Goal: Task Accomplishment & Management: Manage account settings

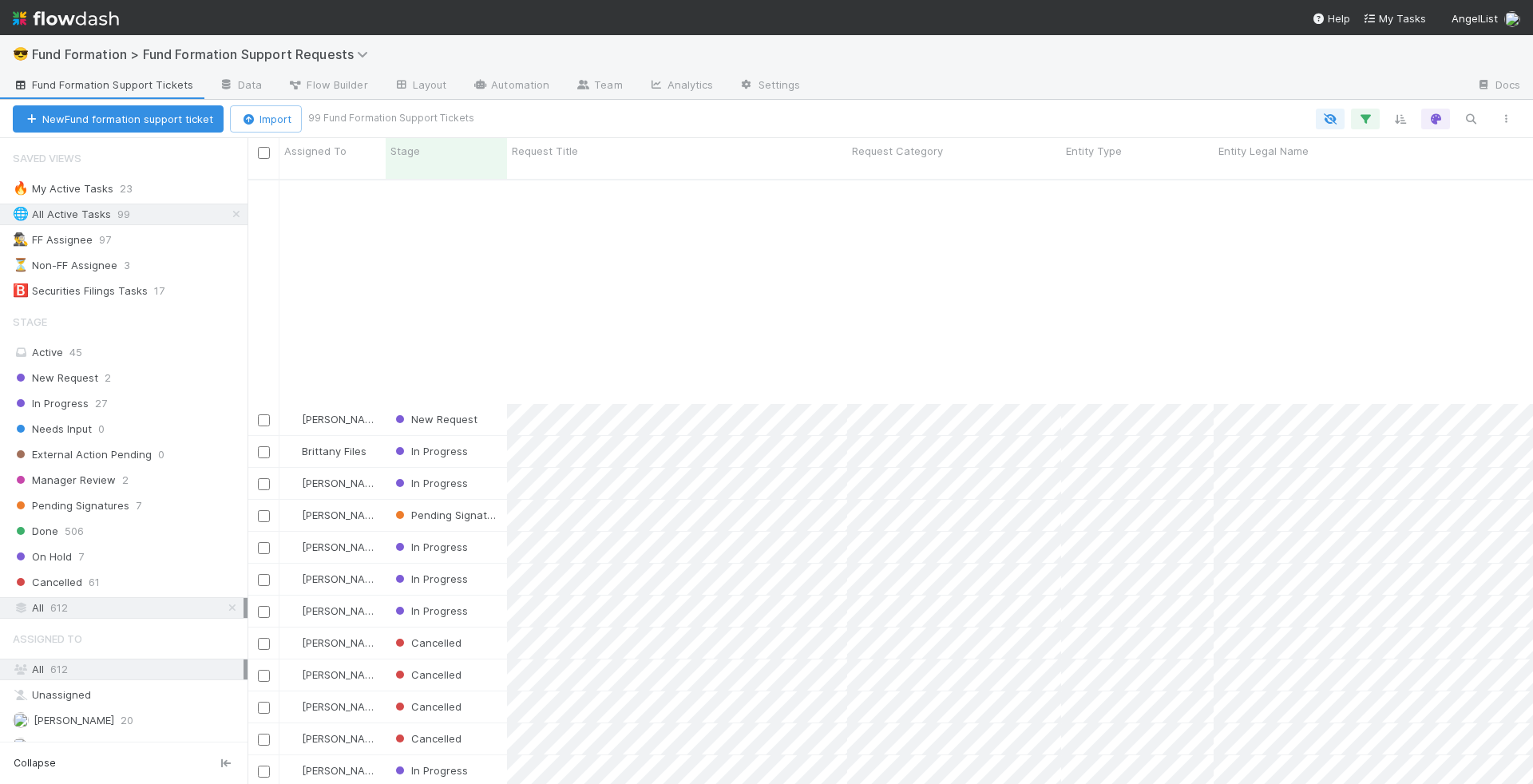
scroll to position [605, 1273]
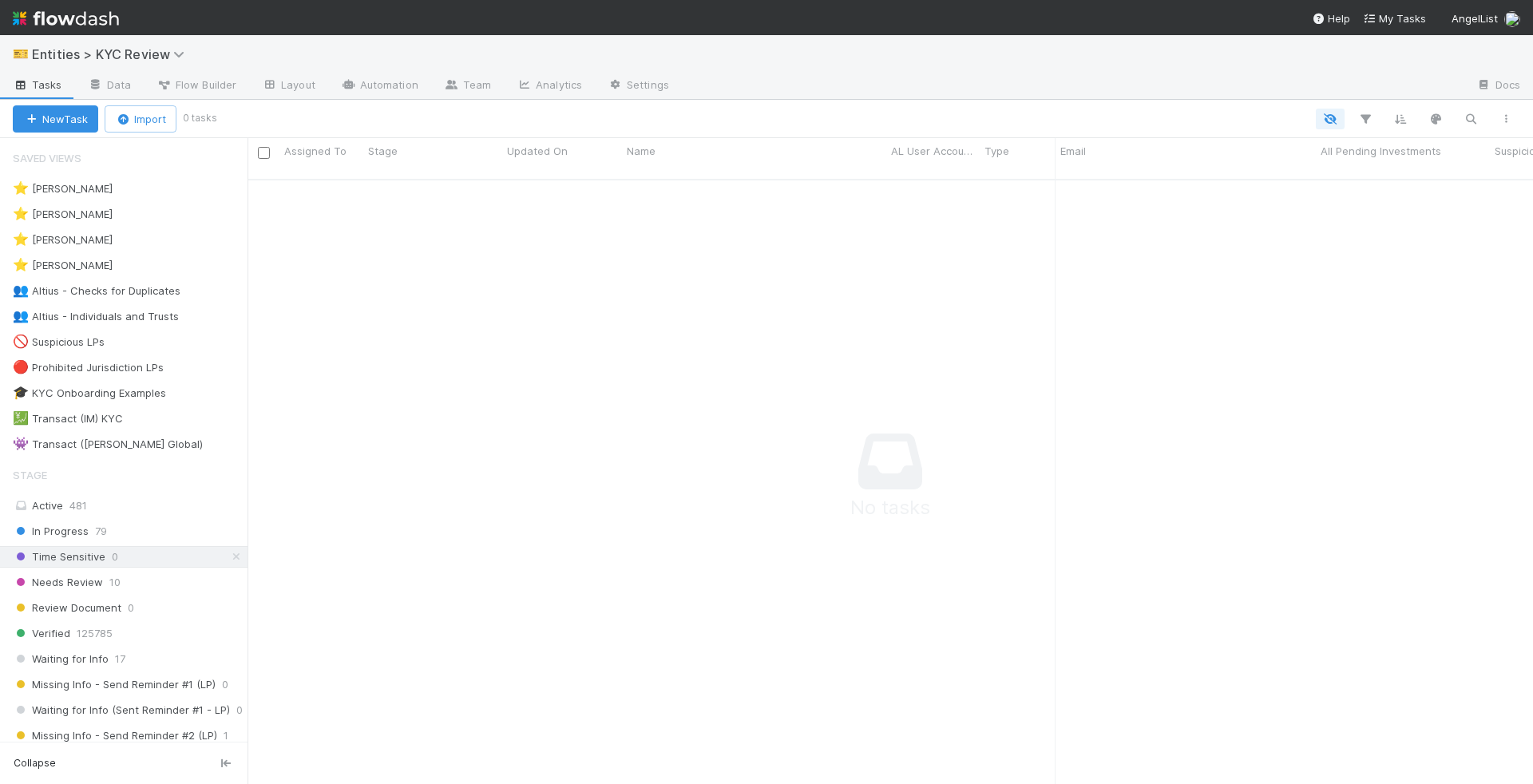
scroll to position [592, 1259]
click at [1475, 122] on icon "button" at bounding box center [1471, 118] width 16 height 15
type input "crosspath"
click at [228, 552] on icon at bounding box center [236, 557] width 16 height 11
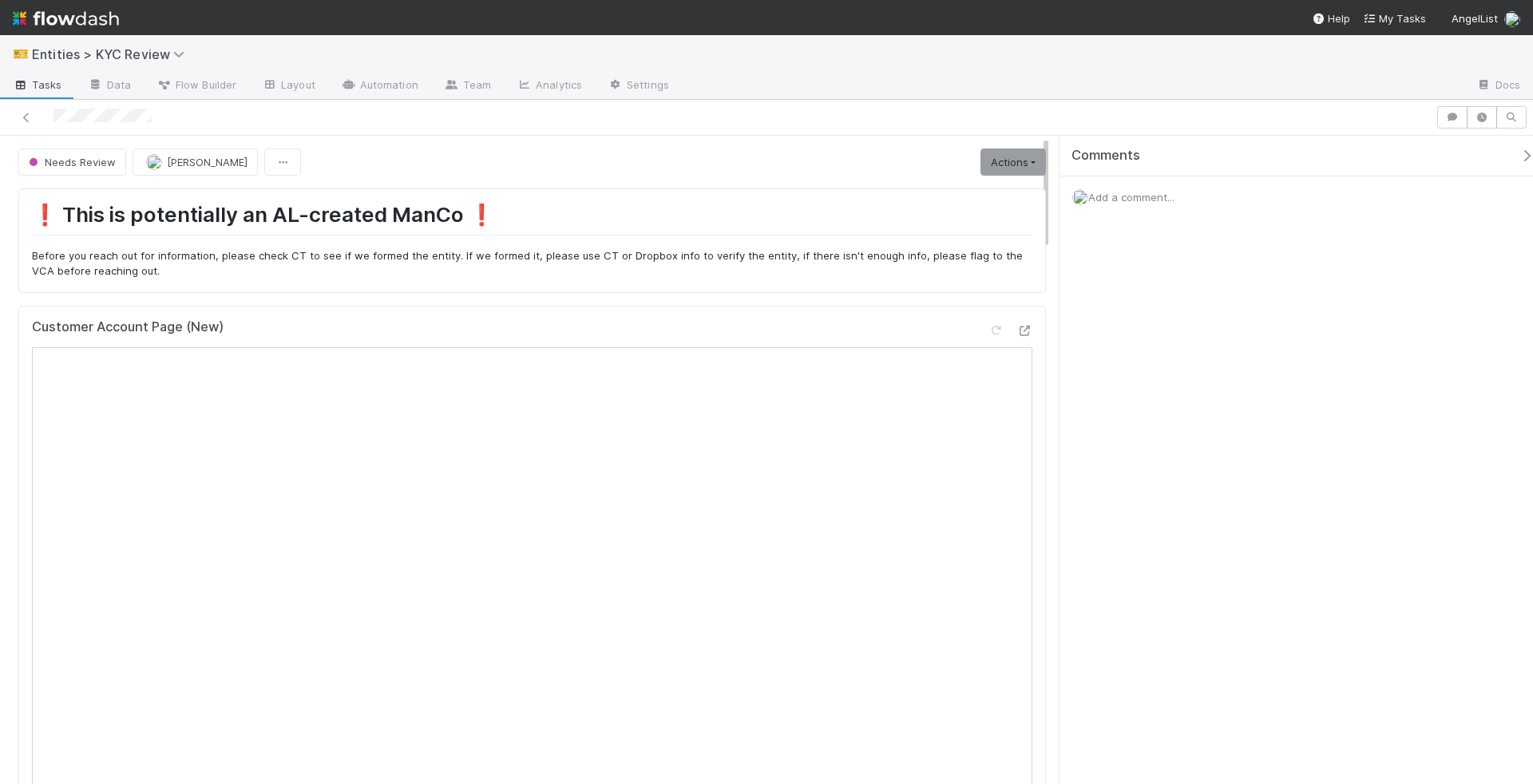
click at [1148, 197] on span "Add a comment..." at bounding box center [1132, 197] width 86 height 13
click at [1146, 418] on button "Add Comment" at bounding box center [1132, 420] width 93 height 27
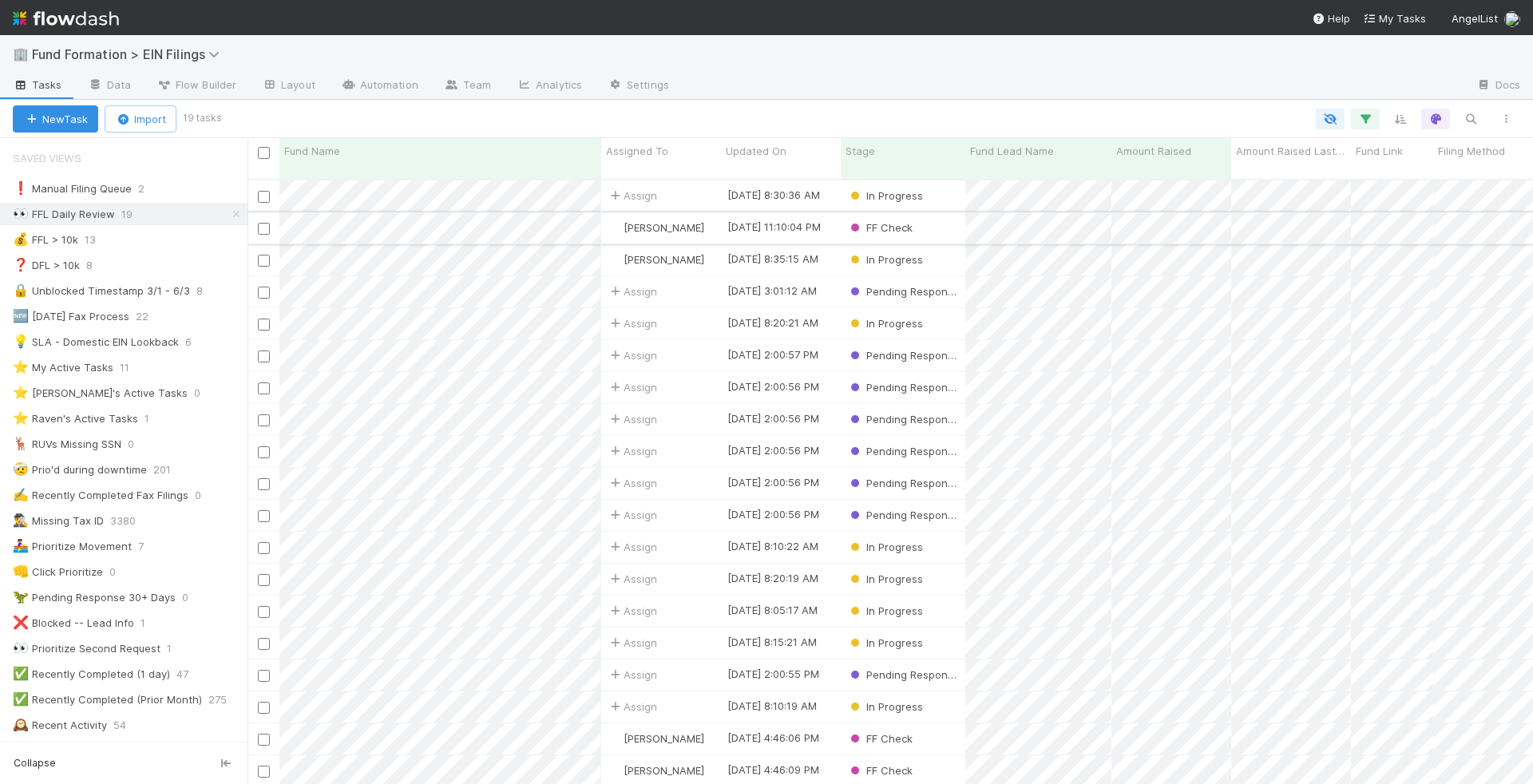
click at [952, 218] on div "FF Check" at bounding box center [903, 228] width 124 height 31
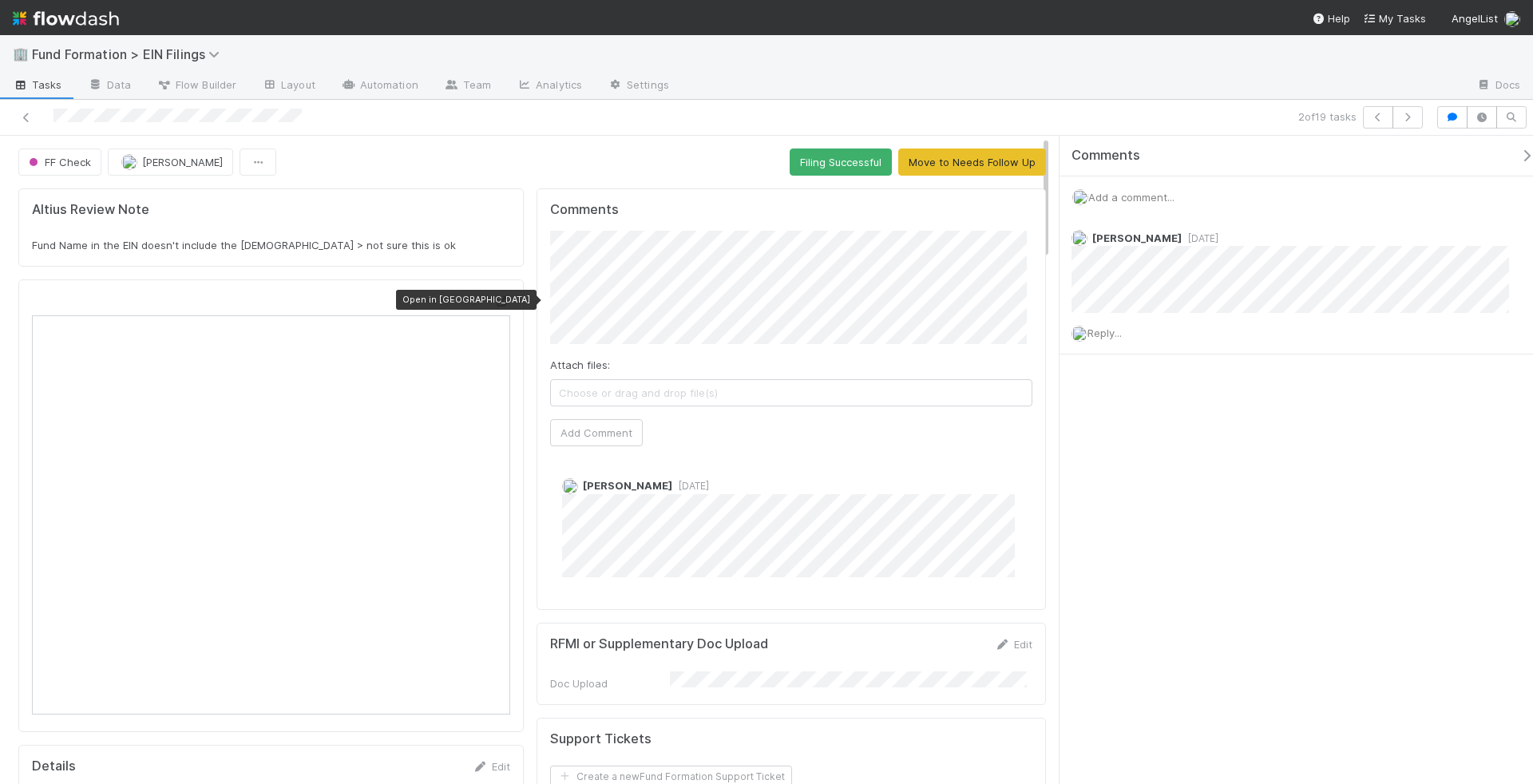
click at [497, 297] on icon at bounding box center [502, 301] width 16 height 11
click at [601, 436] on button "Add Comment" at bounding box center [596, 433] width 93 height 27
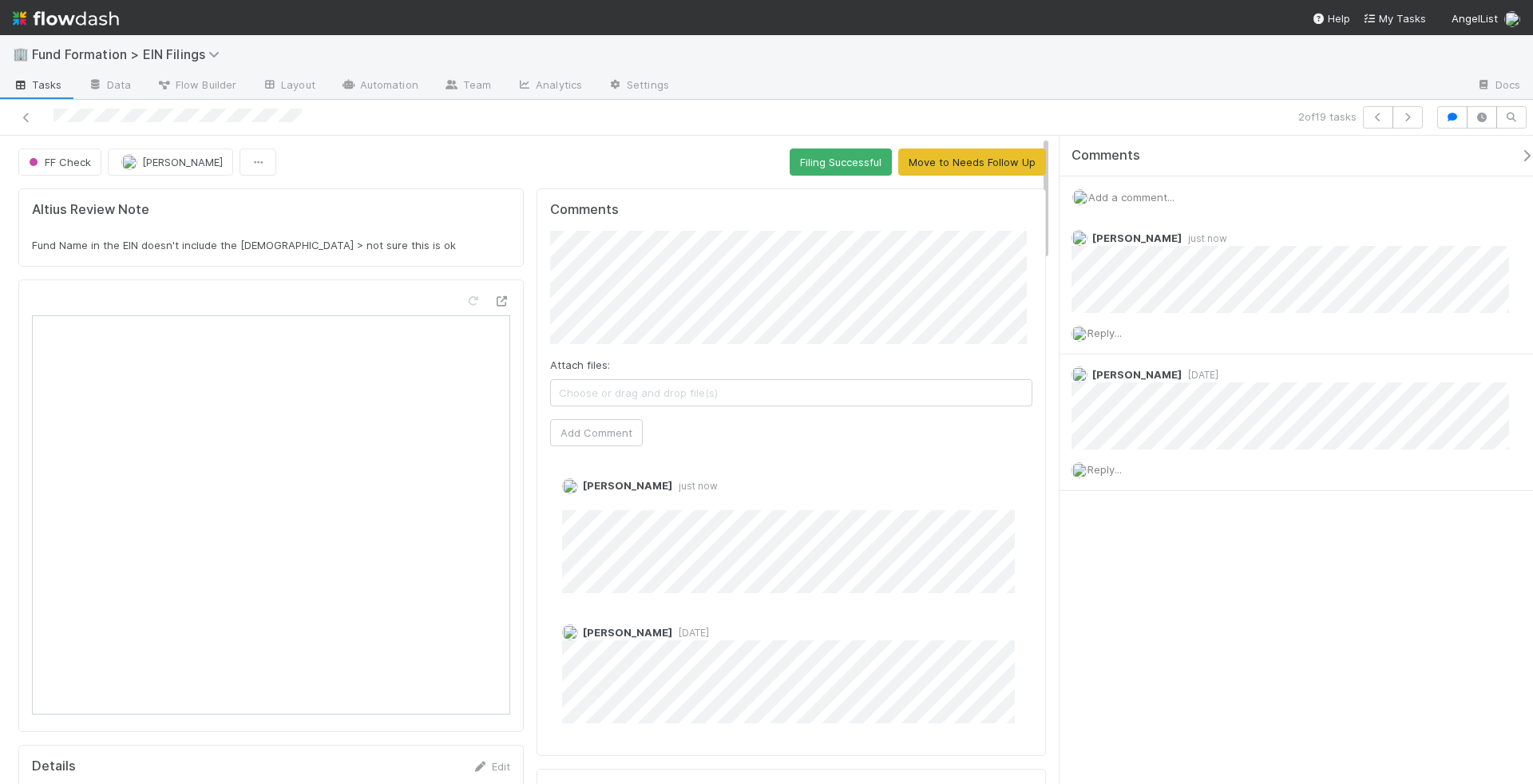
click at [835, 159] on button "Filing Successful" at bounding box center [841, 162] width 102 height 27
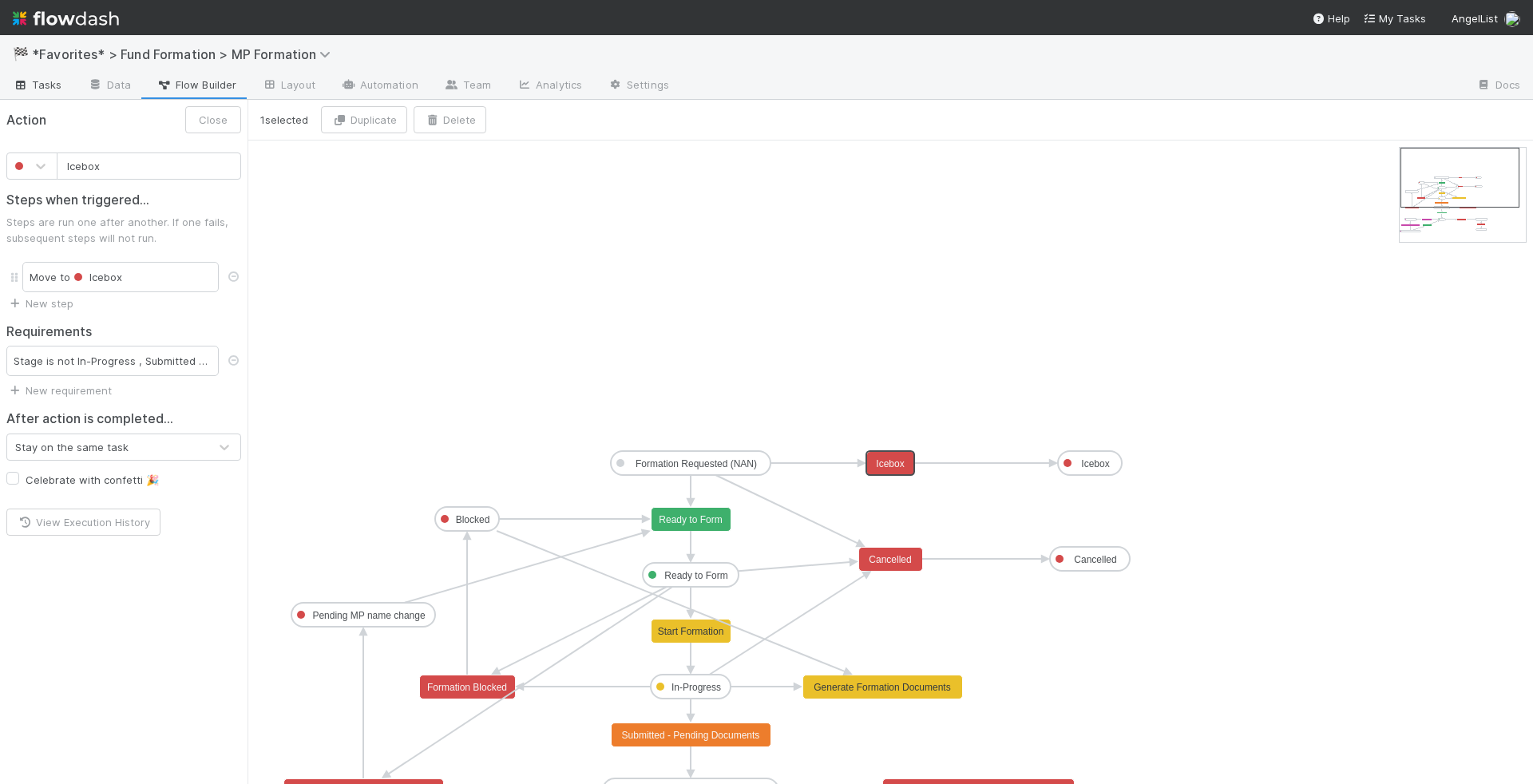
click at [47, 90] on span "Tasks" at bounding box center [37, 84] width 50 height 16
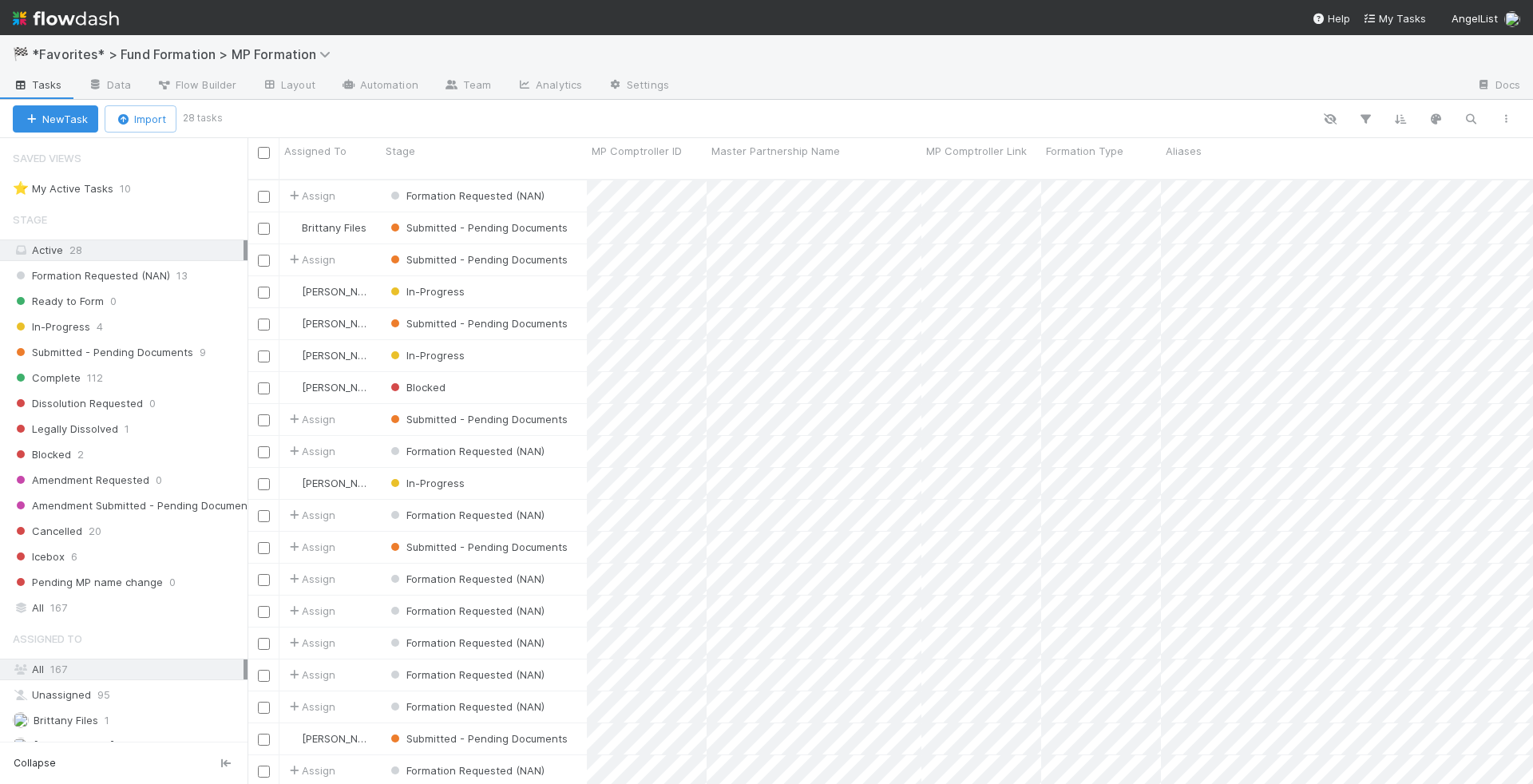
scroll to position [605, 1273]
click at [111, 273] on span "Formation Requested (NAN)" at bounding box center [91, 276] width 158 height 20
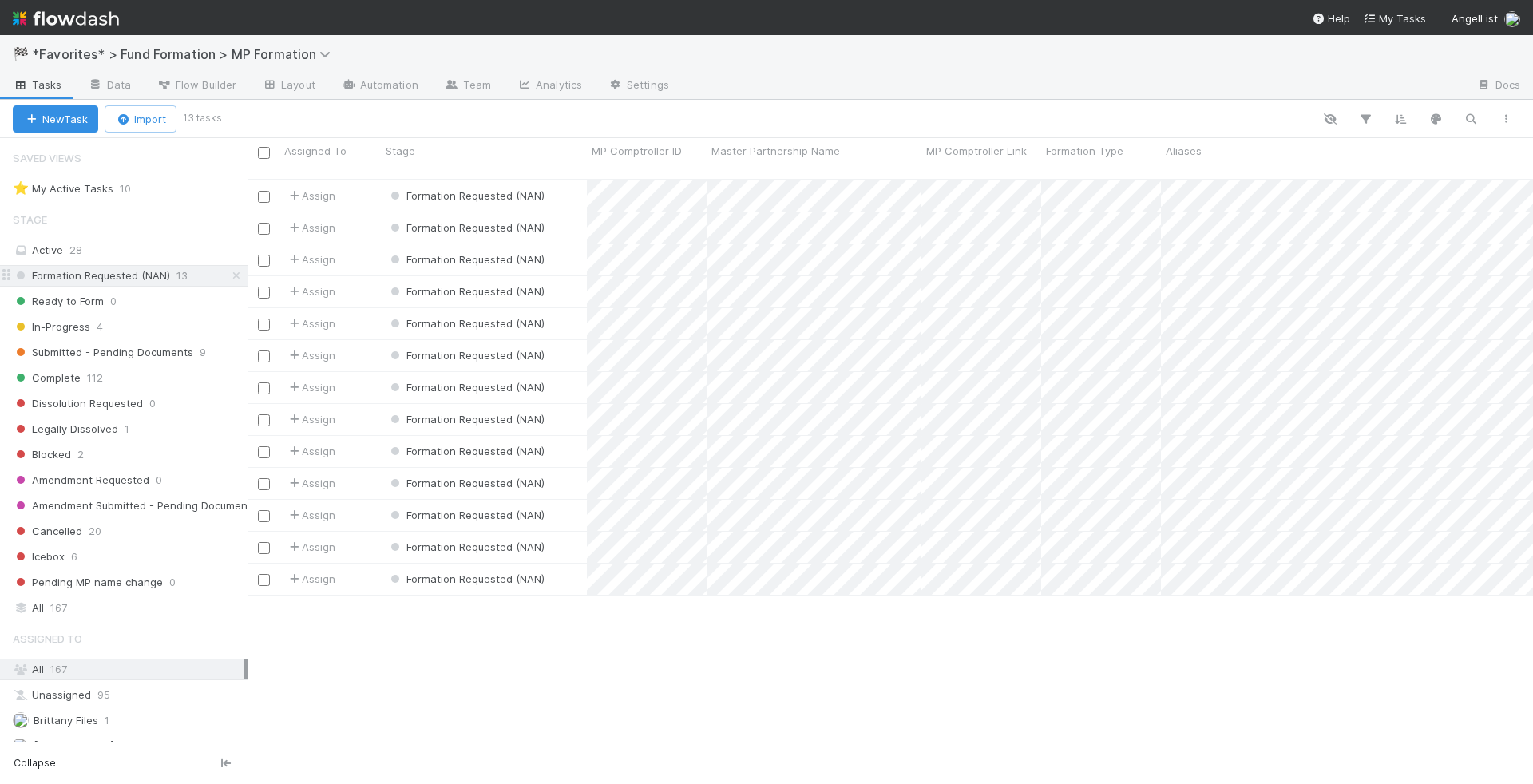
scroll to position [605, 1273]
click at [569, 186] on div "Formation Requested (NAN)" at bounding box center [484, 196] width 206 height 31
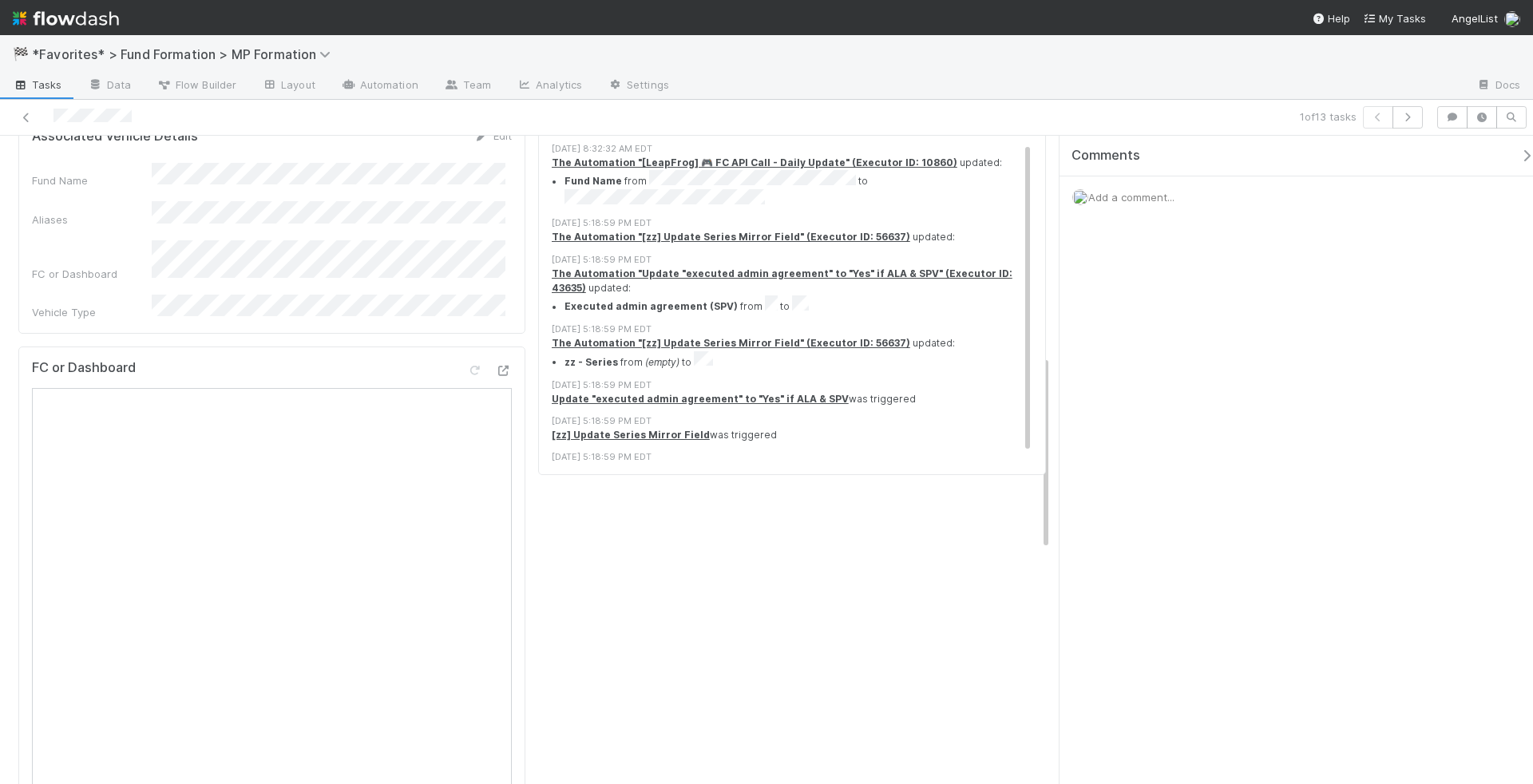
scroll to position [721, 0]
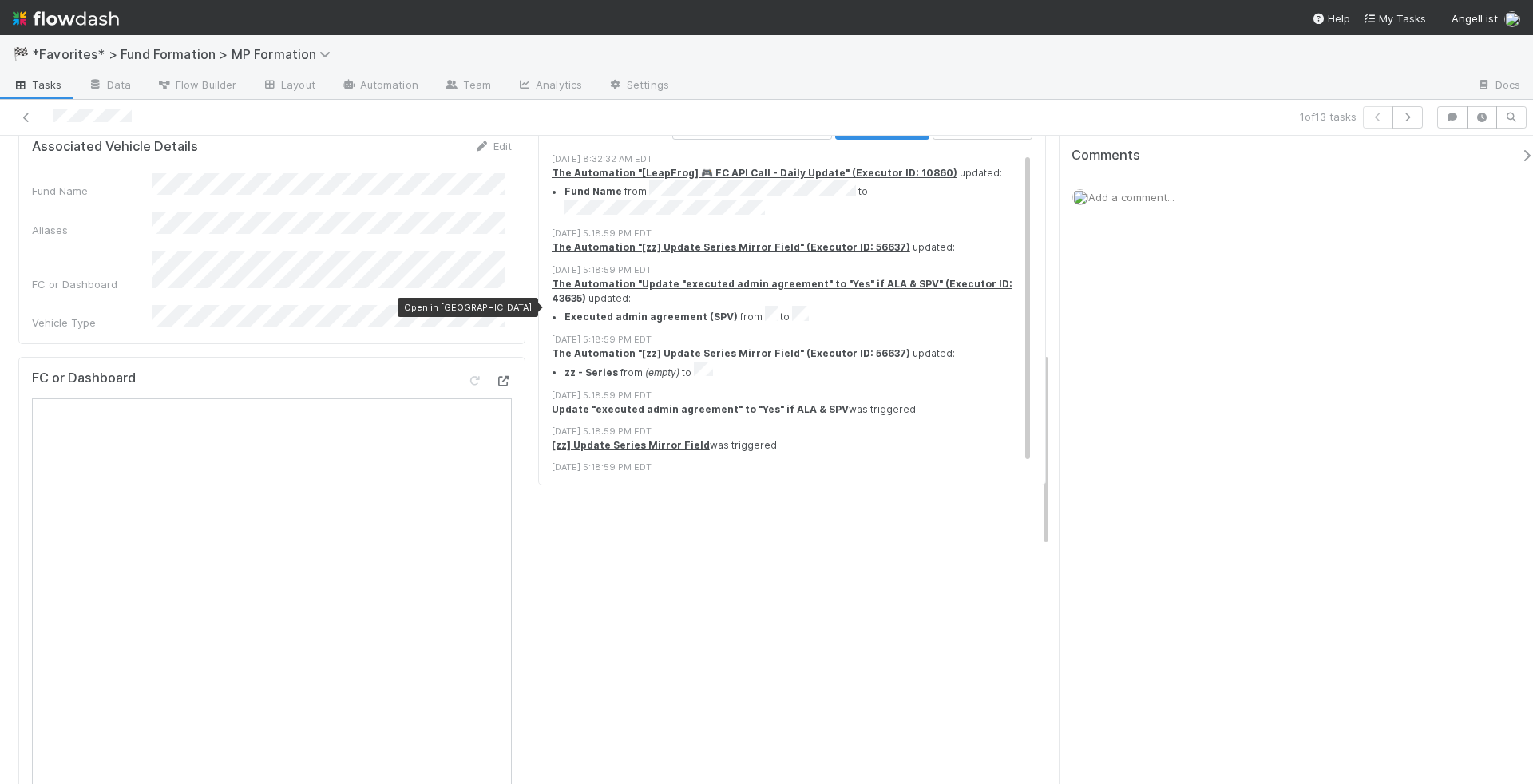
click at [497, 376] on icon at bounding box center [504, 381] width 16 height 11
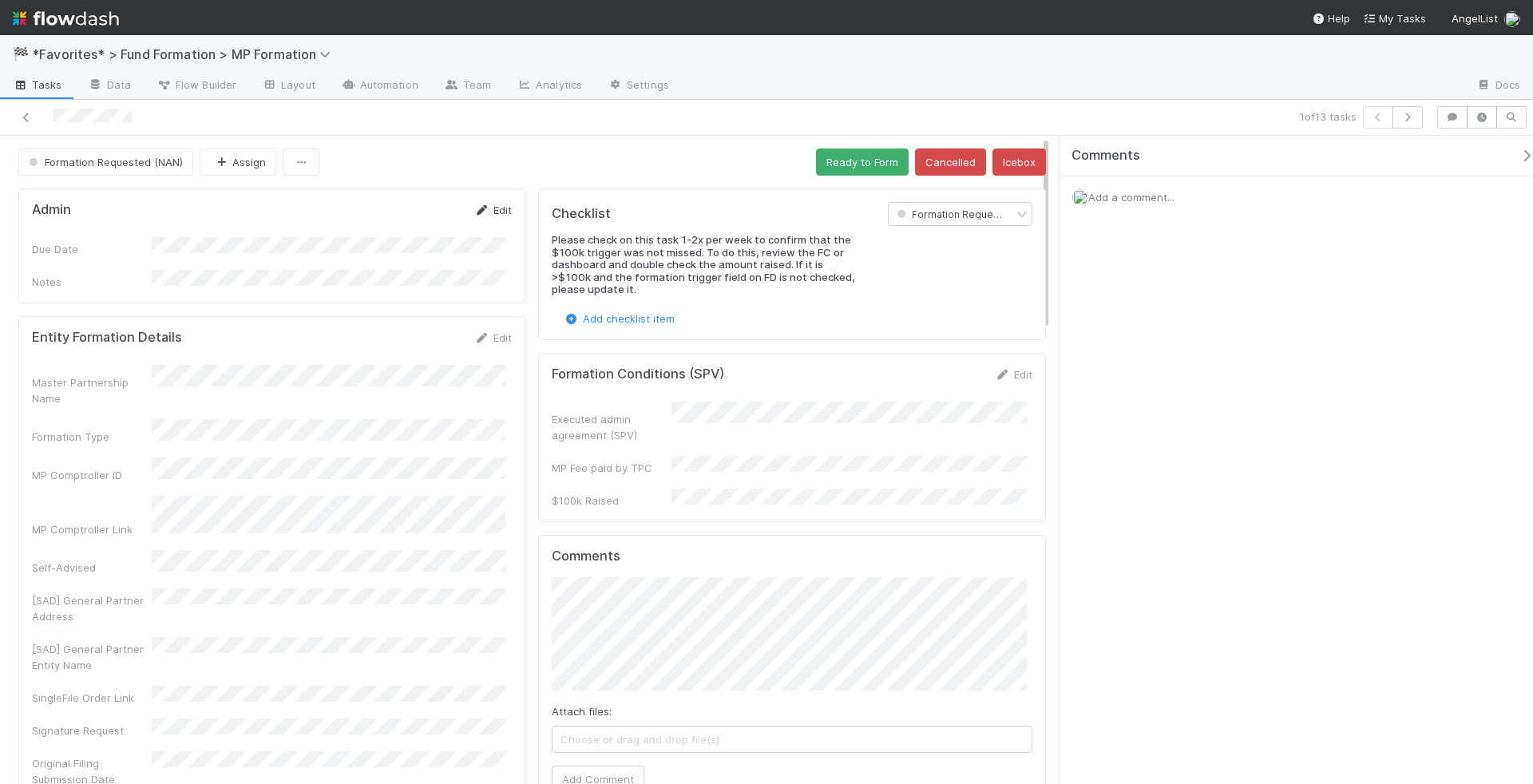
click at [492, 206] on link "Edit" at bounding box center [493, 209] width 37 height 13
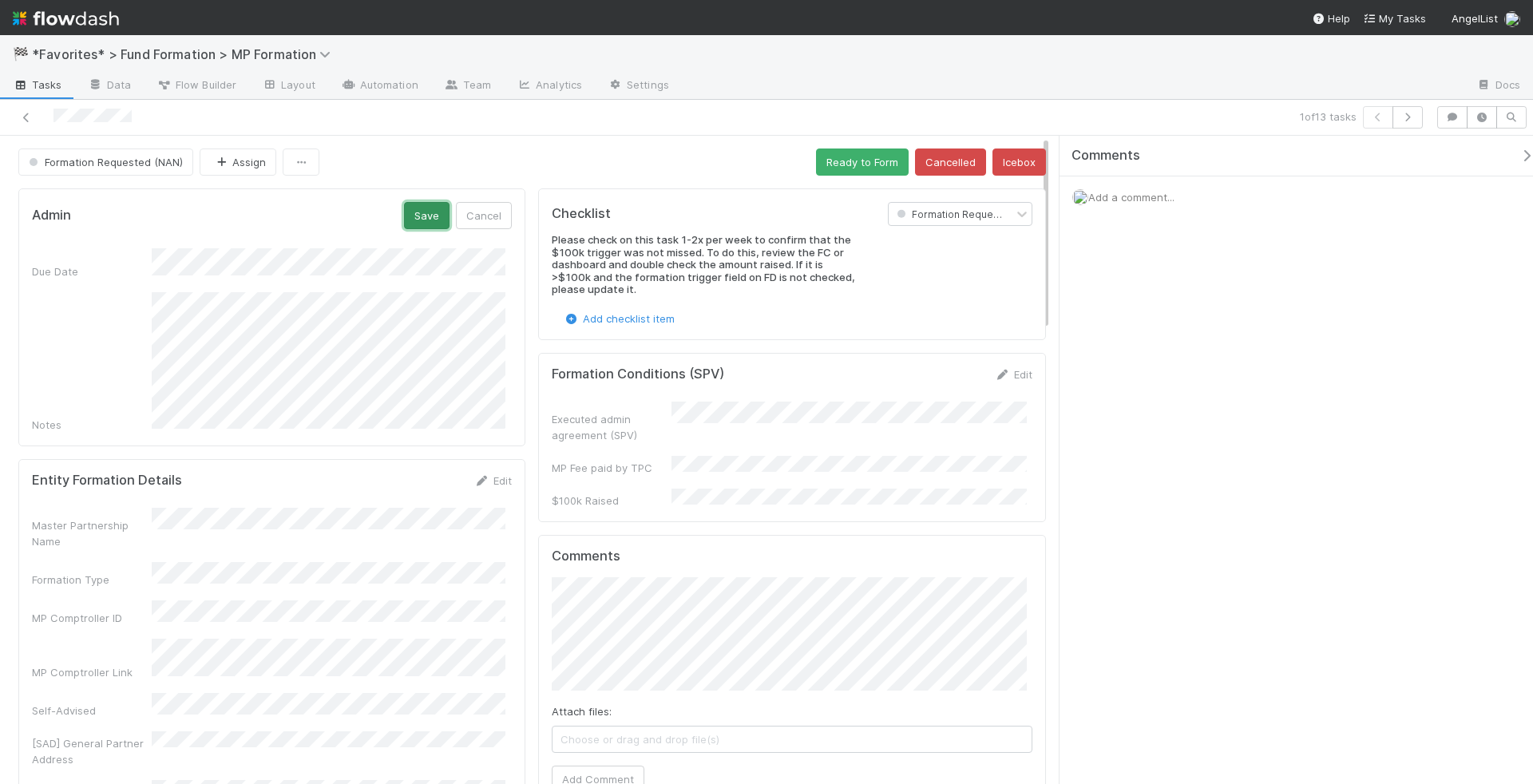
click at [429, 210] on button "Save" at bounding box center [427, 215] width 46 height 27
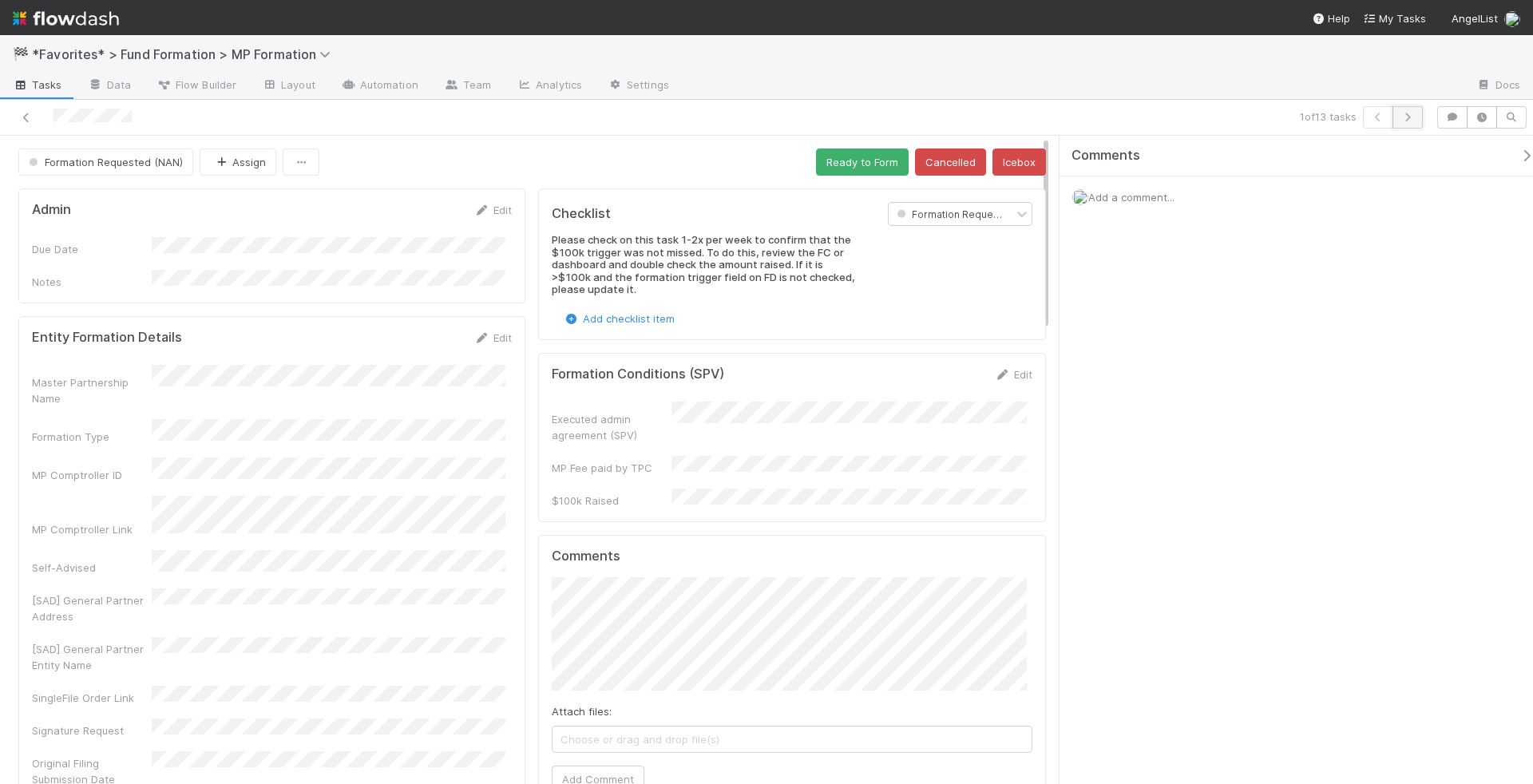
click at [1423, 110] on button "button" at bounding box center [1408, 117] width 30 height 23
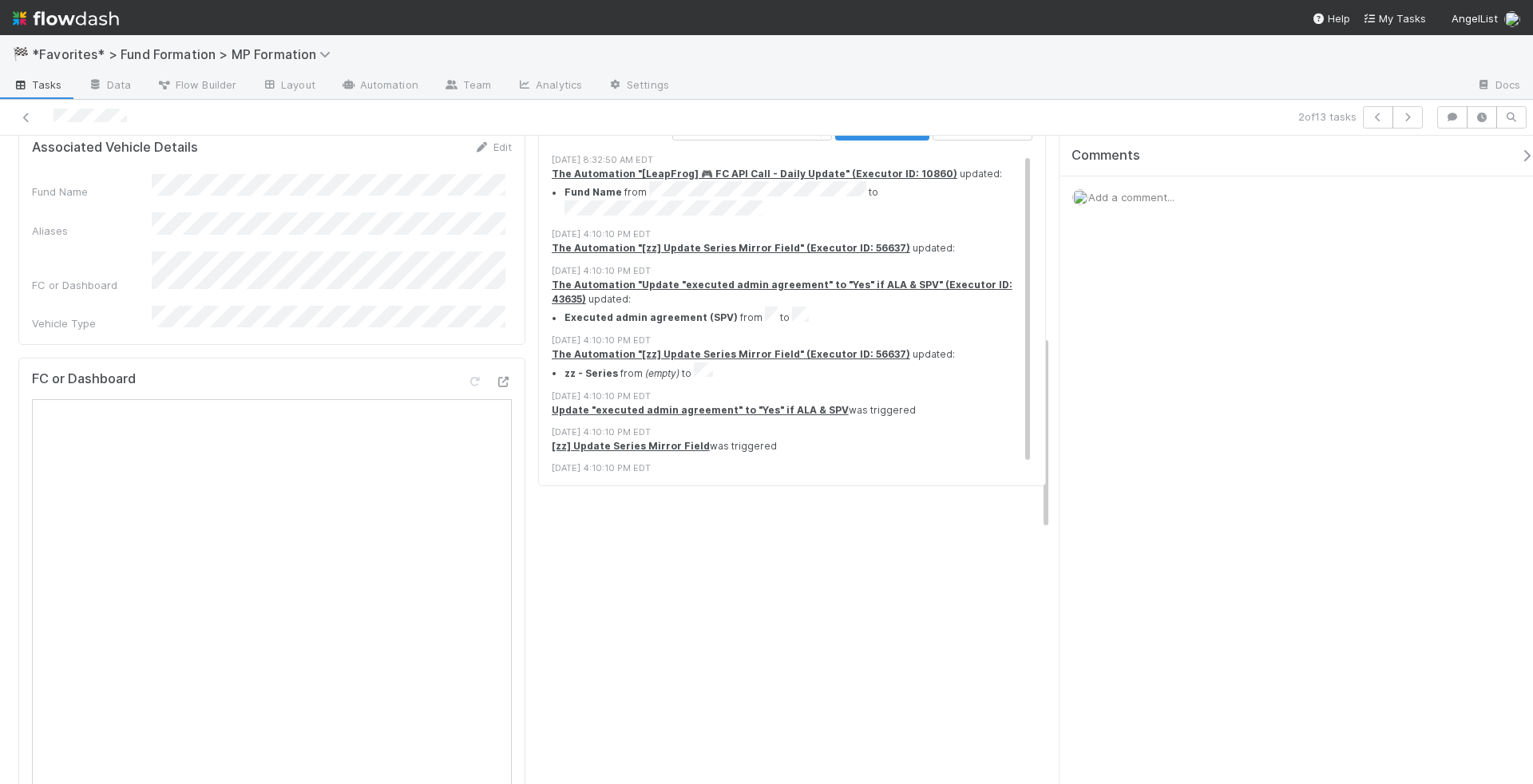
scroll to position [665, 0]
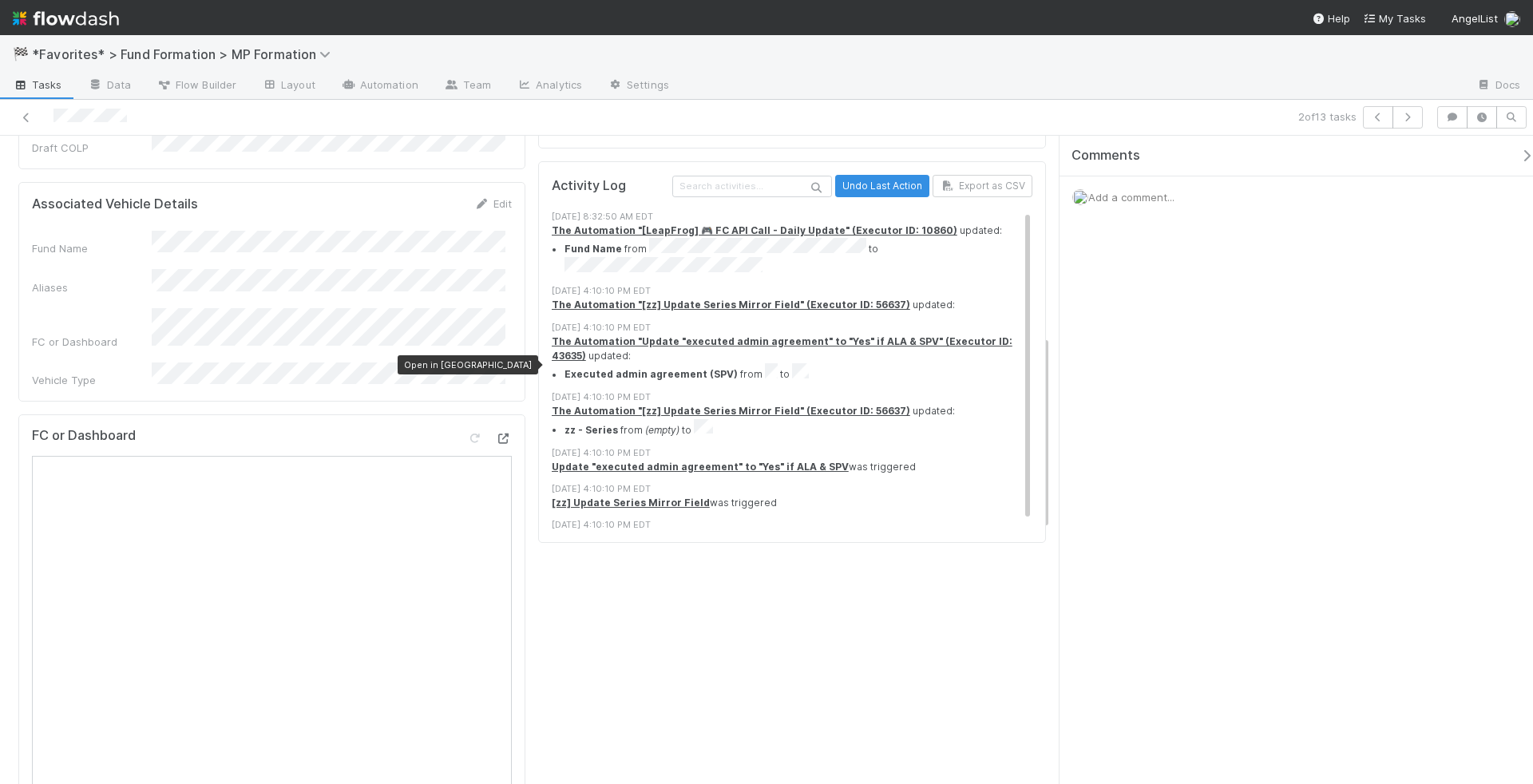
click at [498, 431] on div at bounding box center [504, 438] width 16 height 16
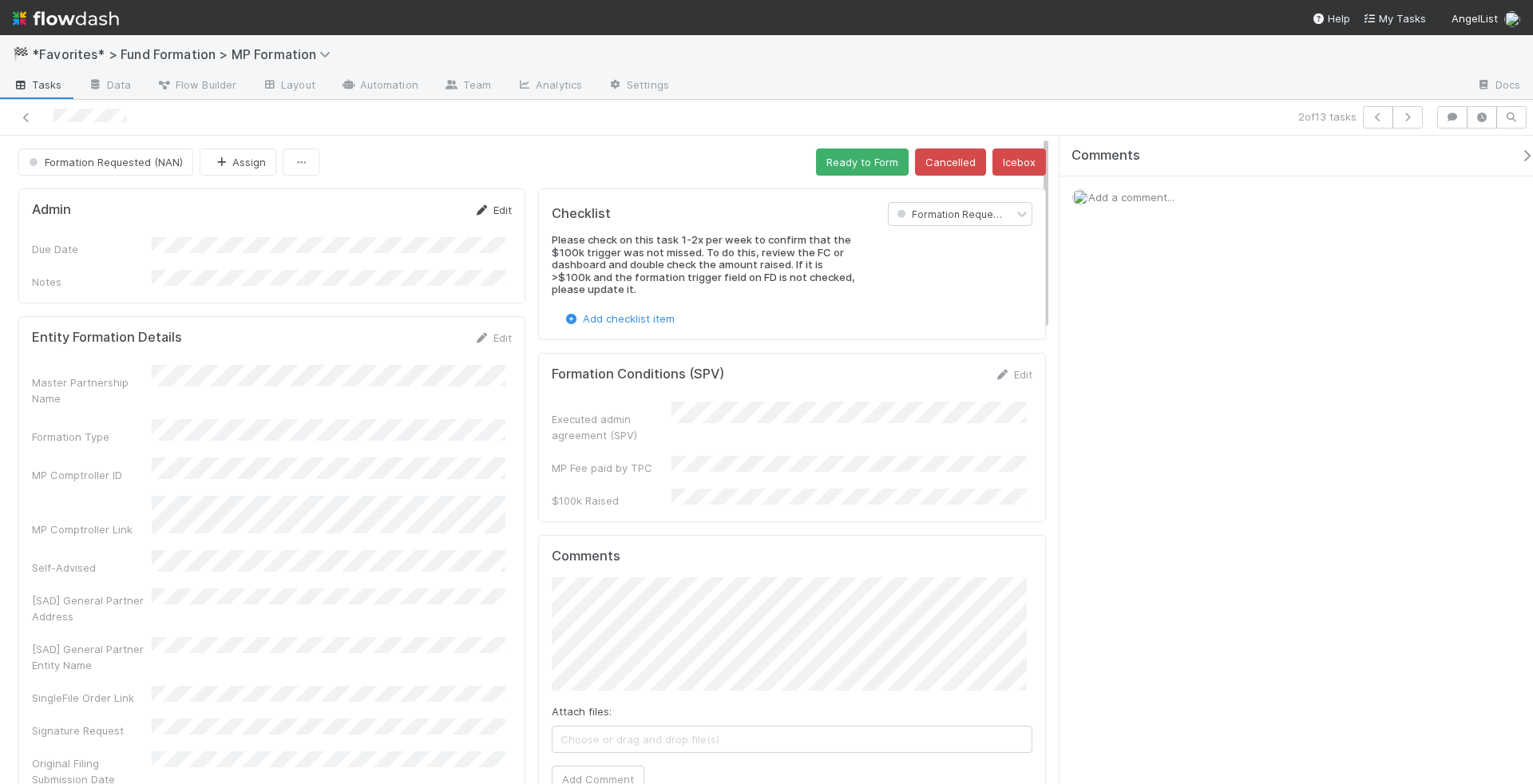
click at [486, 212] on link "Edit" at bounding box center [493, 209] width 37 height 13
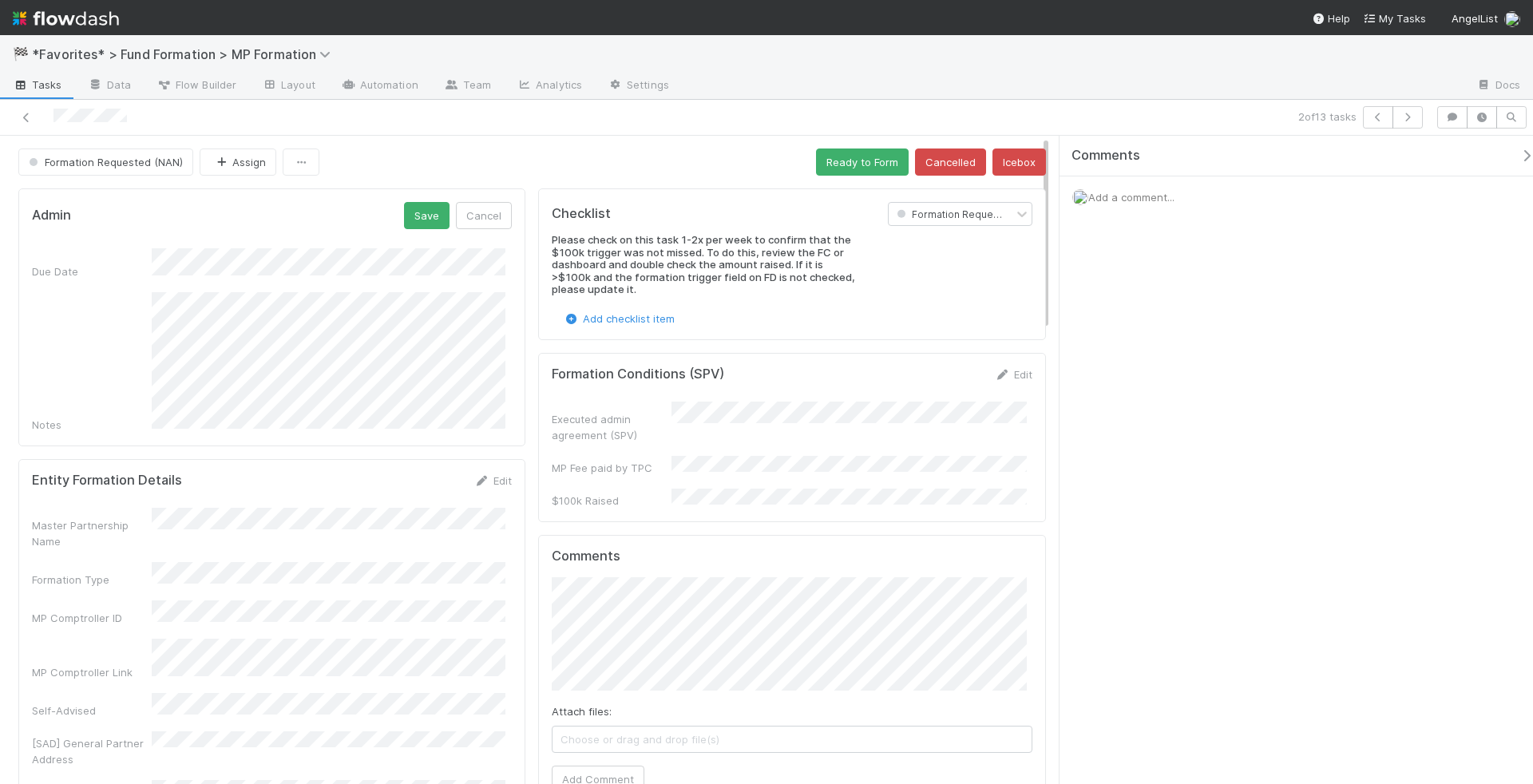
click at [127, 338] on div "Notes" at bounding box center [272, 363] width 480 height 141
click at [422, 210] on button "Save" at bounding box center [427, 215] width 46 height 27
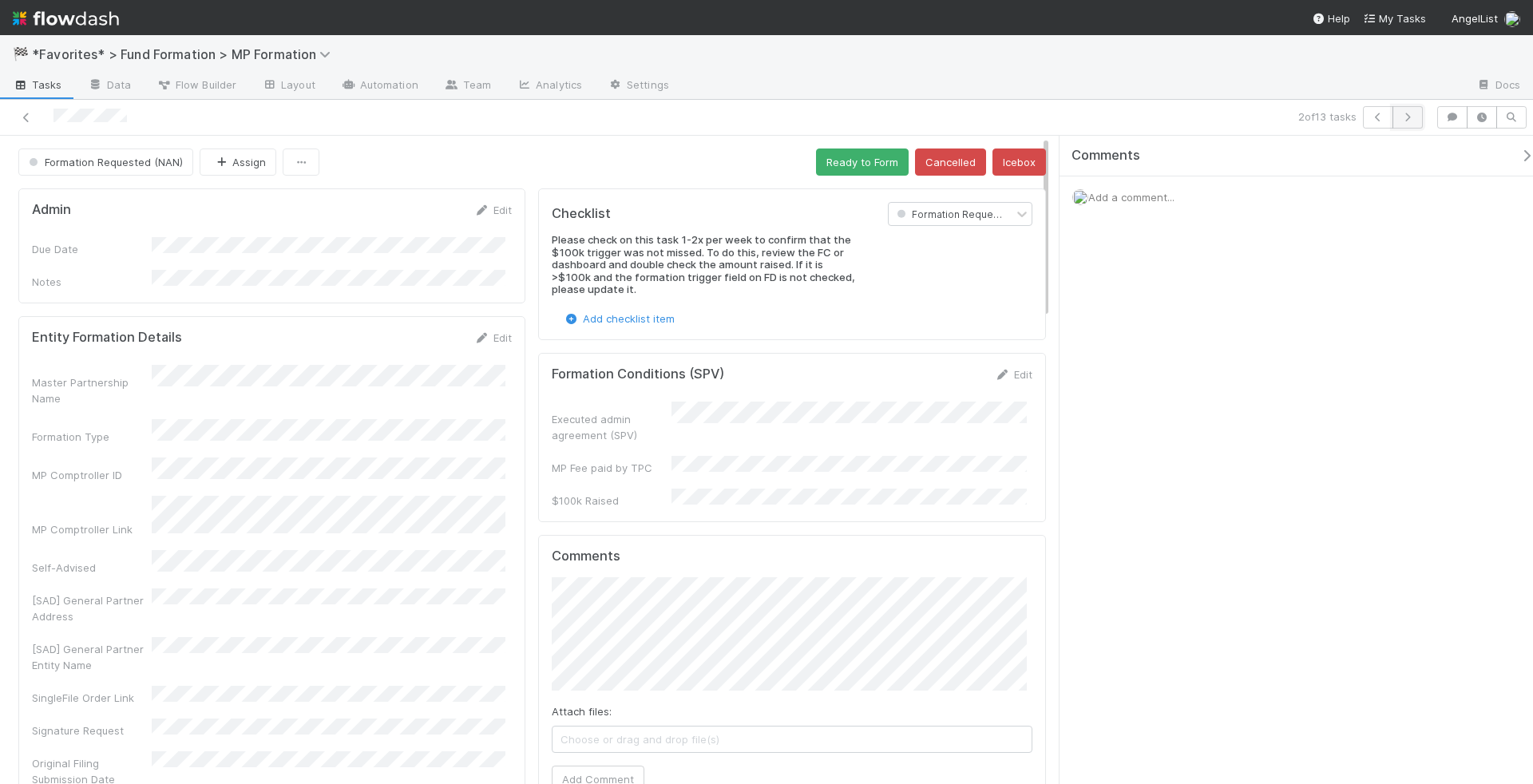
click at [1407, 115] on icon "button" at bounding box center [1408, 117] width 16 height 10
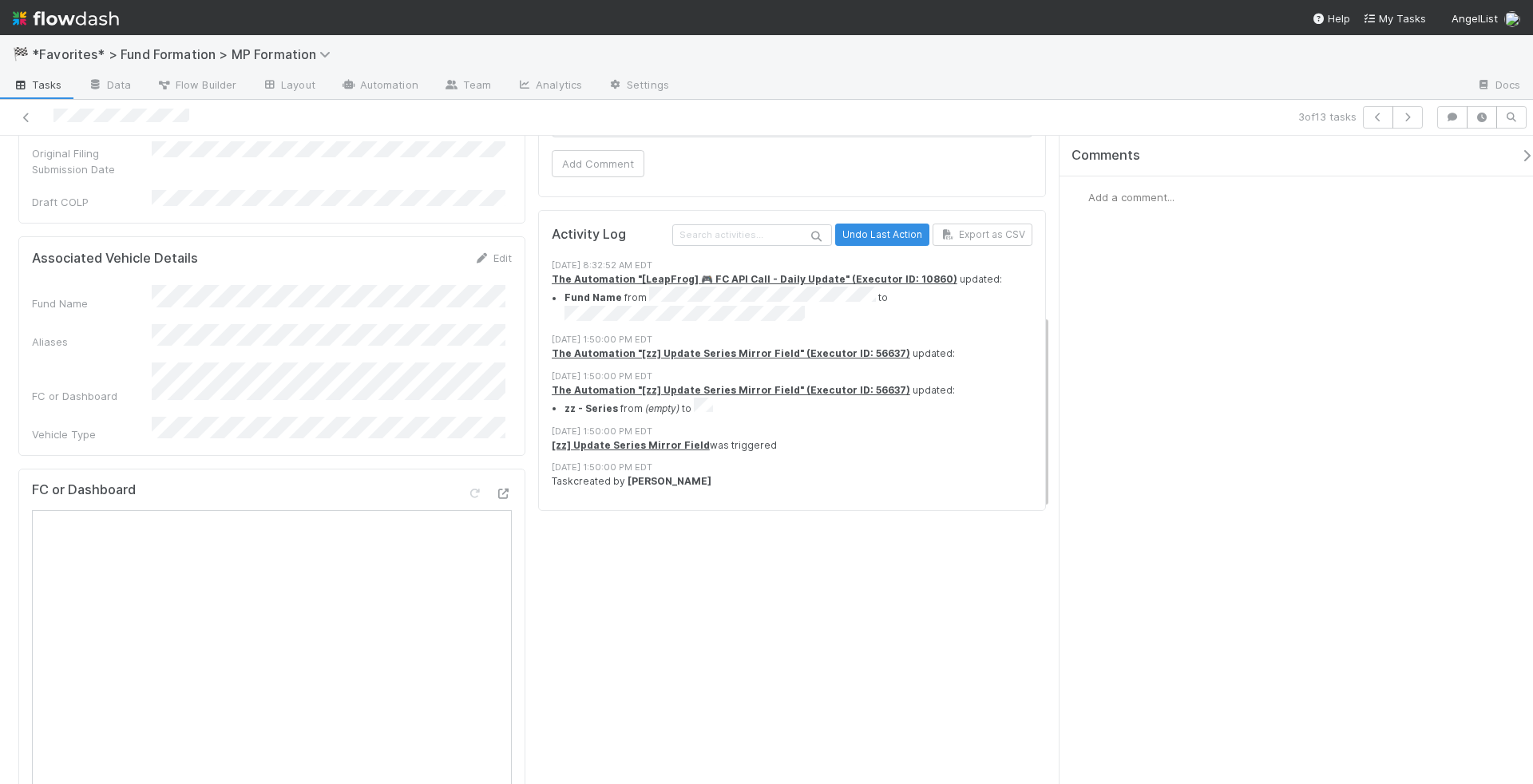
scroll to position [547, 0]
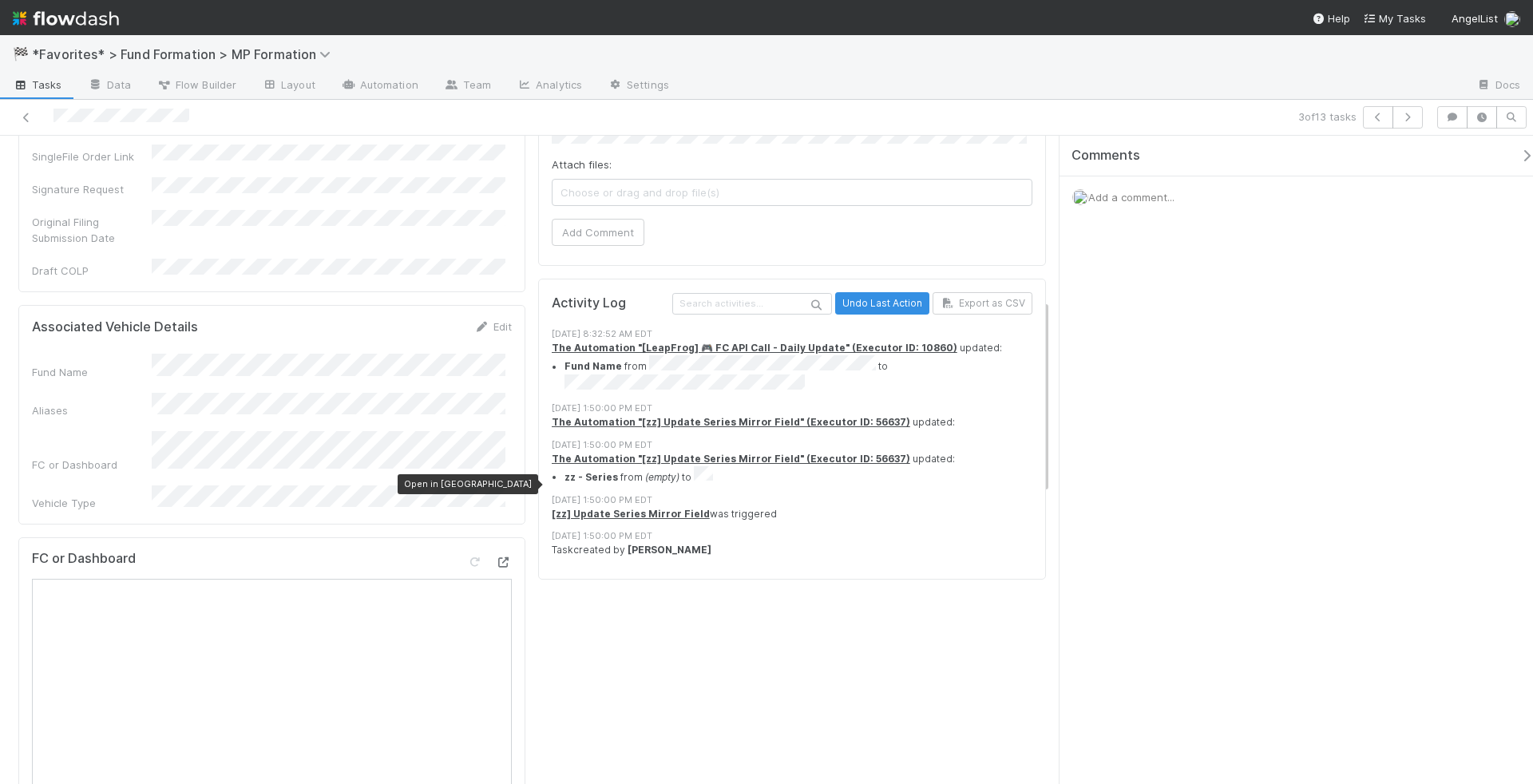
click at [501, 557] on icon at bounding box center [504, 562] width 16 height 11
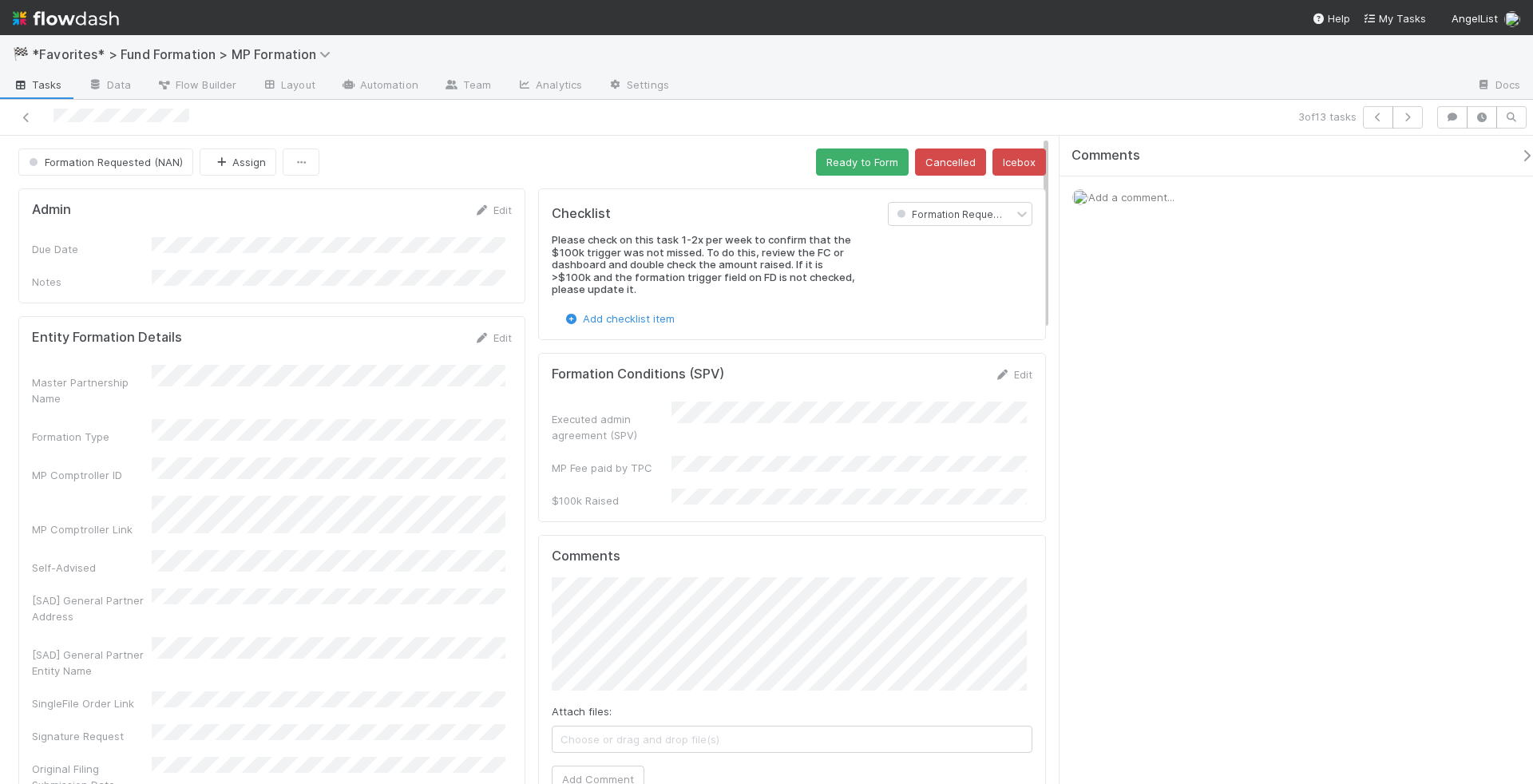
click at [490, 202] on div "Edit" at bounding box center [493, 209] width 37 height 16
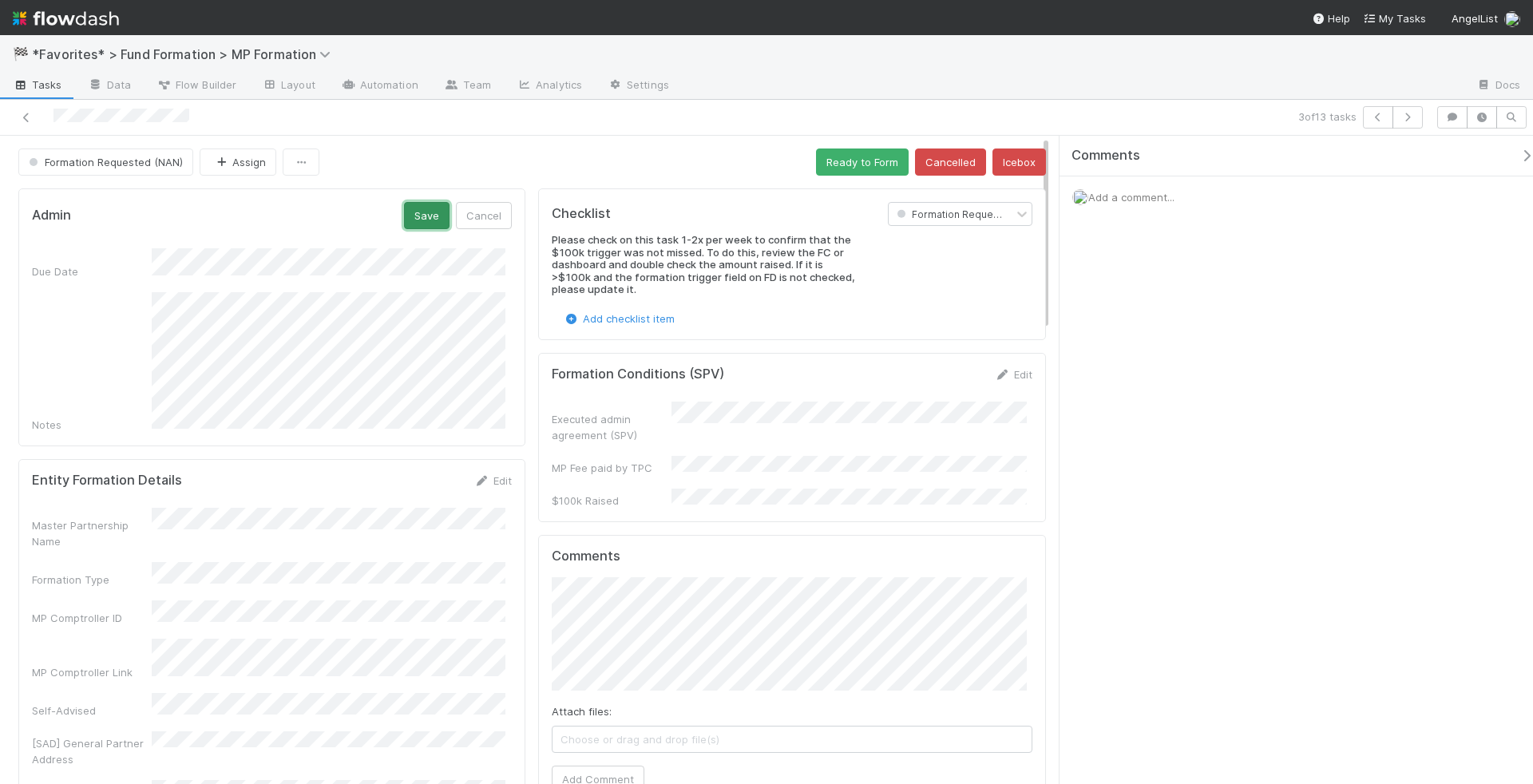
click at [435, 222] on button "Save" at bounding box center [427, 215] width 46 height 27
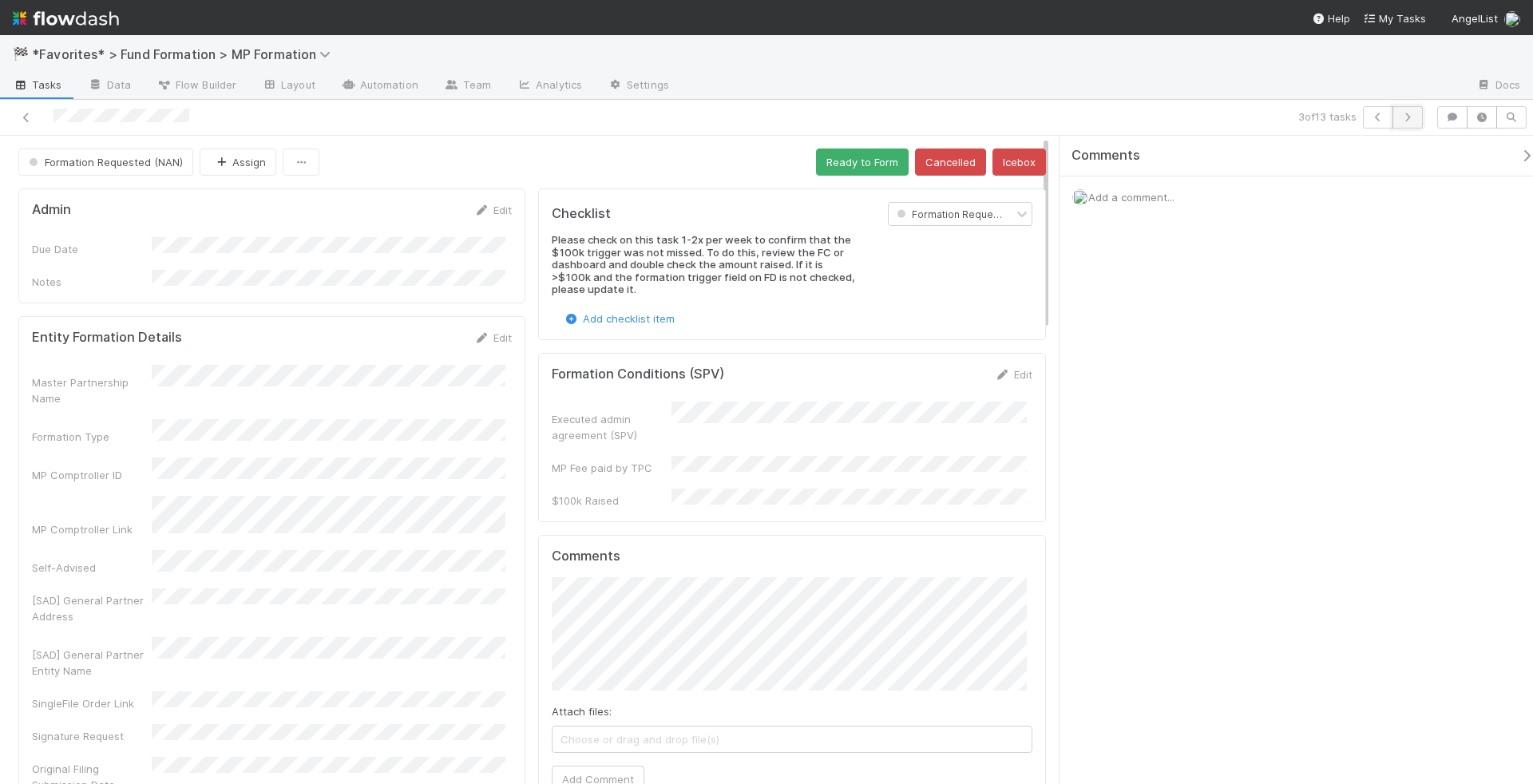
click at [1406, 111] on button "button" at bounding box center [1408, 117] width 30 height 23
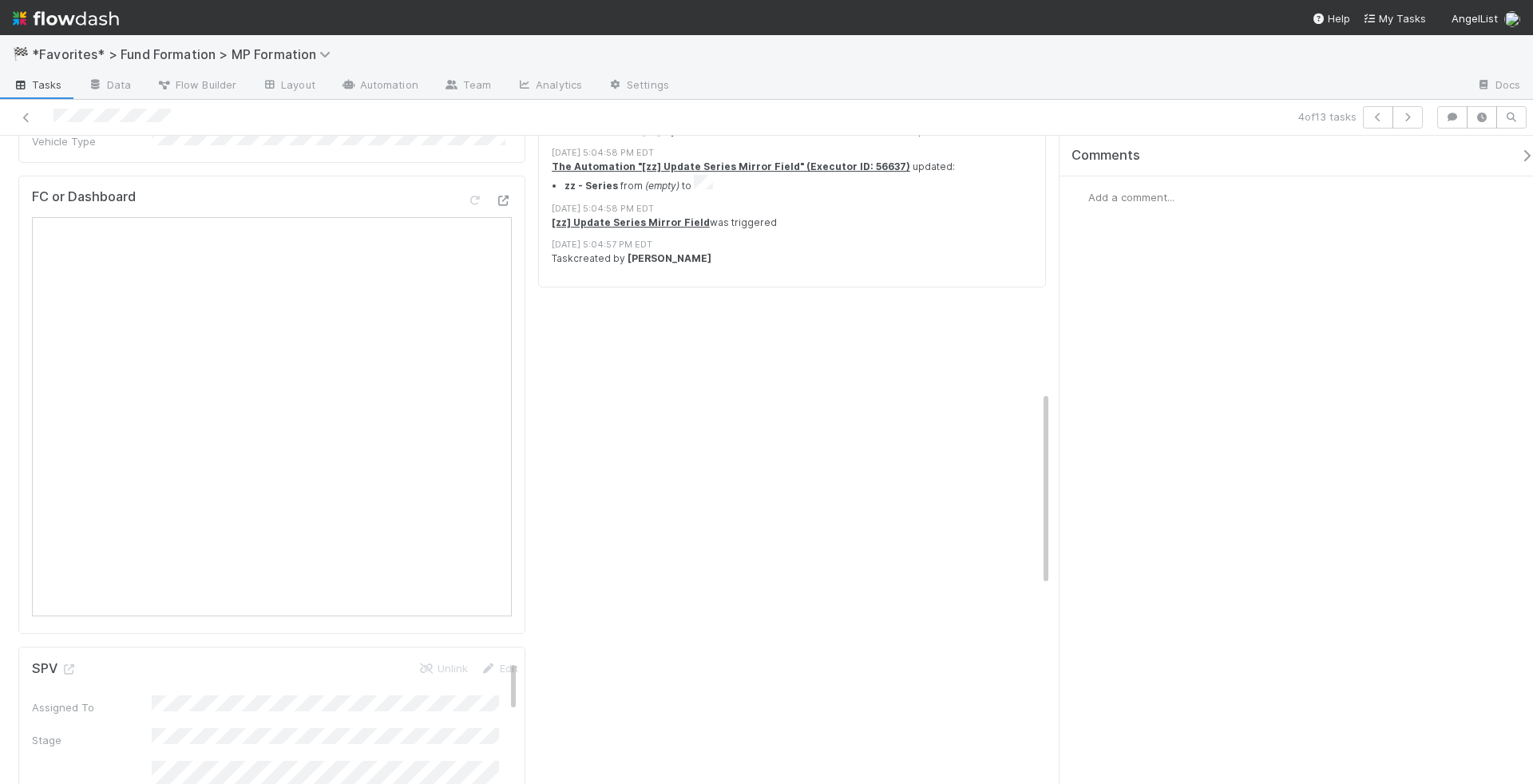
scroll to position [829, 0]
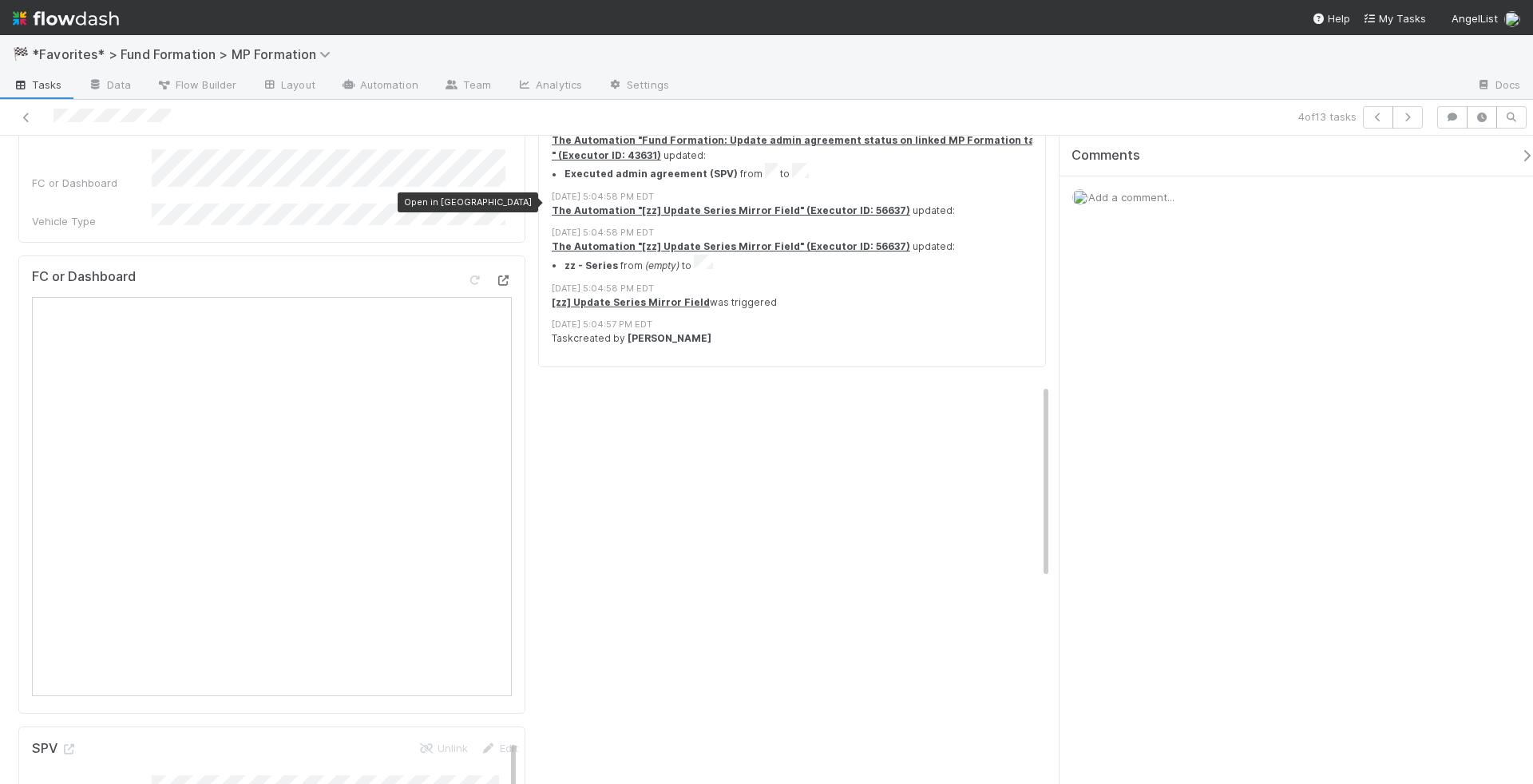
click at [496, 275] on icon at bounding box center [504, 280] width 16 height 11
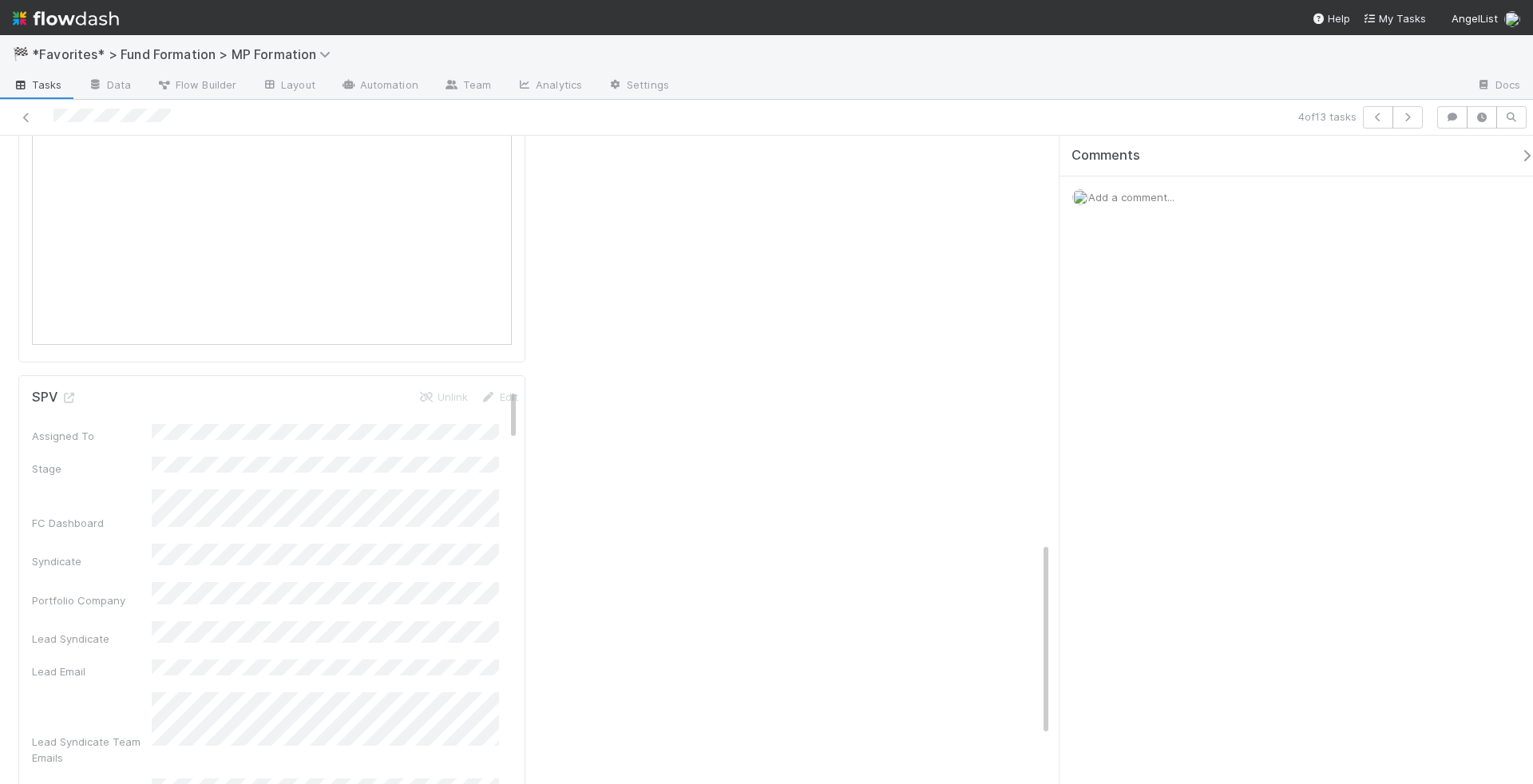
scroll to position [1078, 0]
click at [67, 495] on icon at bounding box center [69, 500] width 16 height 11
click at [70, 344] on link at bounding box center [69, 349] width 16 height 13
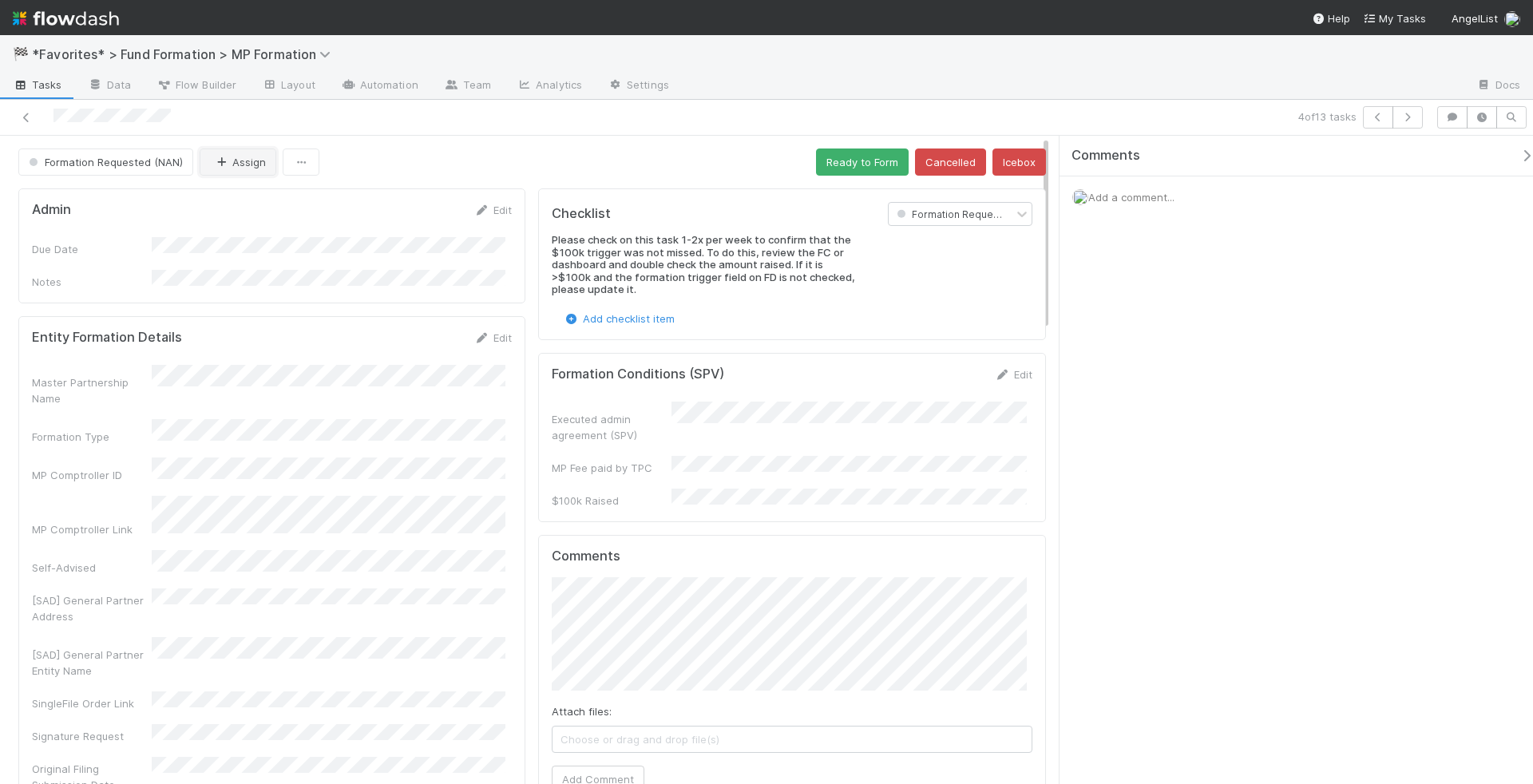
click at [224, 164] on icon "button" at bounding box center [221, 162] width 16 height 11
click at [839, 161] on button "Ready to Form" at bounding box center [862, 162] width 93 height 27
click at [496, 204] on link "Edit" at bounding box center [493, 209] width 37 height 13
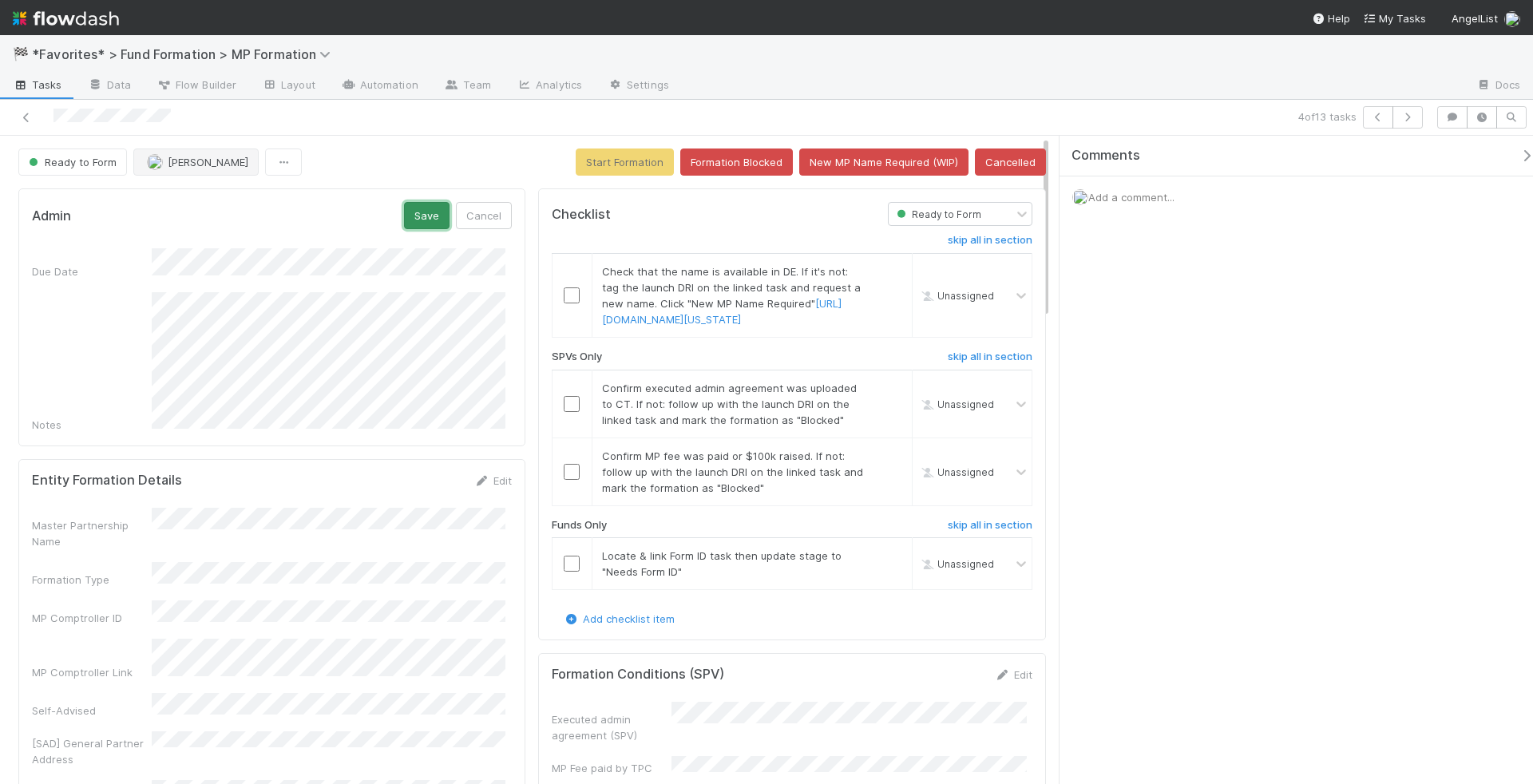
click at [417, 208] on button "Save" at bounding box center [427, 215] width 46 height 27
drag, startPoint x: 186, startPoint y: 118, endPoint x: 50, endPoint y: 115, distance: 136.0
click at [50, 115] on div at bounding box center [364, 117] width 715 height 23
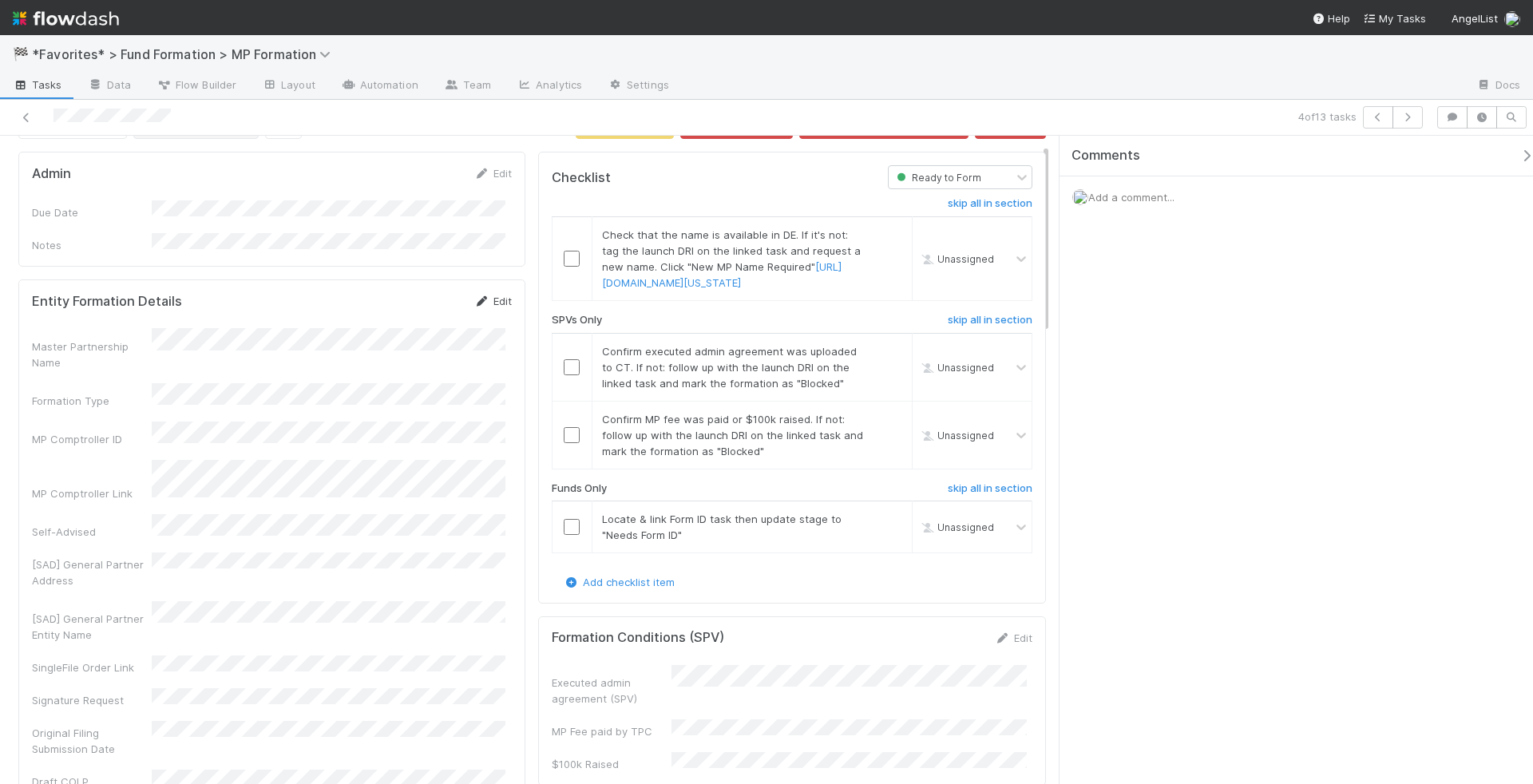
scroll to position [20, 0]
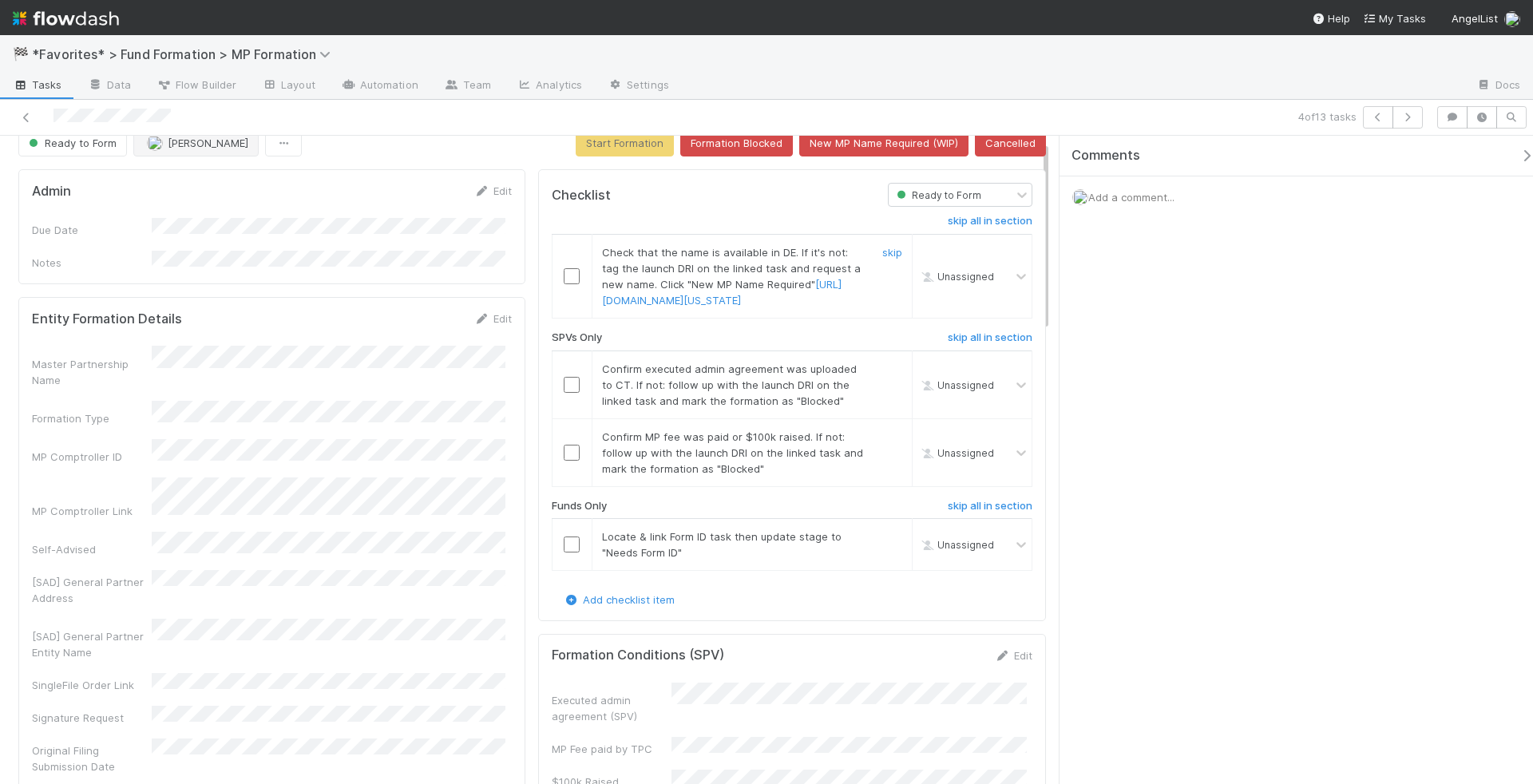
click at [564, 282] on input "checkbox" at bounding box center [572, 276] width 16 height 16
click at [882, 543] on link "skip" at bounding box center [892, 536] width 20 height 13
click at [565, 461] on input "checkbox" at bounding box center [572, 452] width 16 height 16
